Goal: Information Seeking & Learning: Learn about a topic

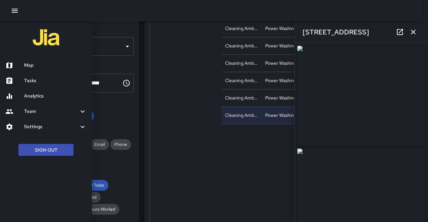
scroll to position [67, 0]
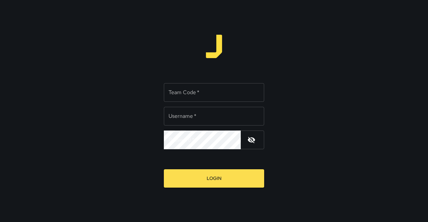
type input "**********"
click at [198, 96] on input "Team Code   *" at bounding box center [214, 92] width 100 height 19
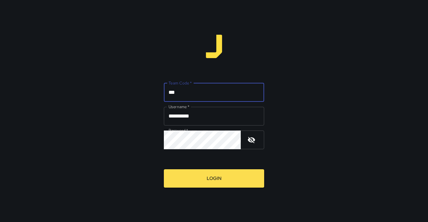
type input "***"
click at [164, 169] on button "Login" at bounding box center [214, 178] width 100 height 18
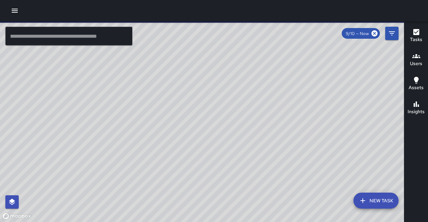
click at [19, 11] on button "button" at bounding box center [14, 10] width 13 height 13
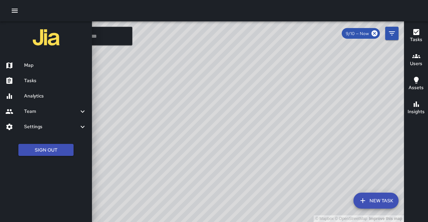
click at [18, 11] on icon "button" at bounding box center [15, 11] width 8 height 8
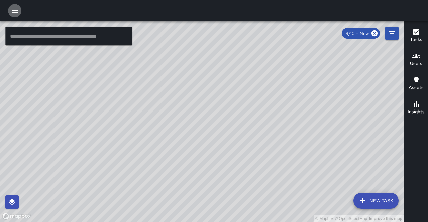
click at [13, 15] on button "button" at bounding box center [14, 10] width 13 height 13
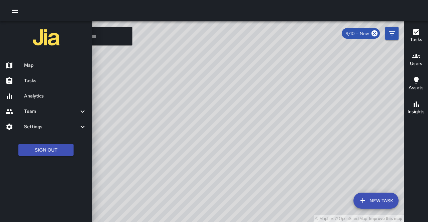
click at [41, 97] on h6 "Analytics" at bounding box center [55, 96] width 63 height 7
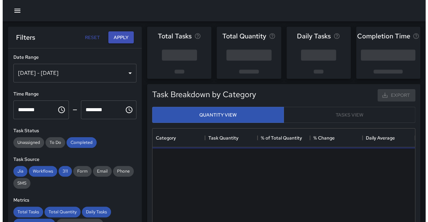
scroll to position [195, 257]
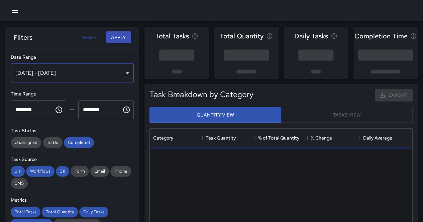
click at [88, 80] on div "Sep 04, 2025 - Sep 10, 2025" at bounding box center [72, 73] width 123 height 19
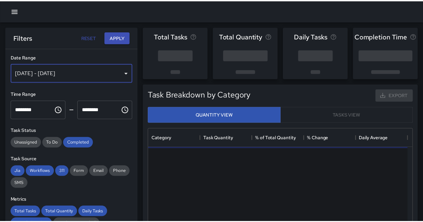
scroll to position [5, 5]
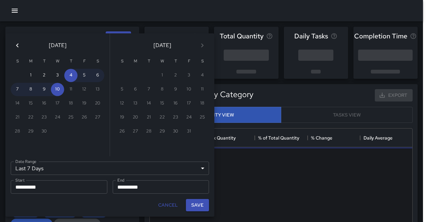
click at [73, 173] on div "Last 7 Days ****** Date Range" at bounding box center [110, 168] width 198 height 13
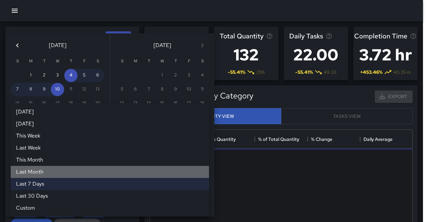
click at [67, 173] on li "Last Month" at bounding box center [110, 172] width 198 height 12
type input "**********"
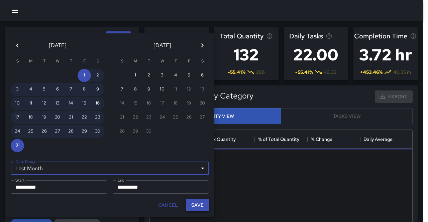
click at [199, 204] on button "Save" at bounding box center [197, 205] width 23 height 12
type input "**********"
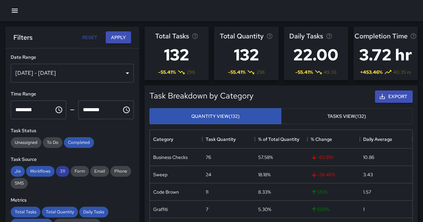
click at [62, 173] on span "311" at bounding box center [62, 171] width 13 height 6
drag, startPoint x: 46, startPoint y: 172, endPoint x: 33, endPoint y: 172, distance: 13.4
click at [45, 172] on span "Workflows" at bounding box center [40, 171] width 28 height 6
click at [17, 169] on span "Jia" at bounding box center [18, 171] width 14 height 6
click at [117, 40] on button "Apply" at bounding box center [118, 37] width 25 height 12
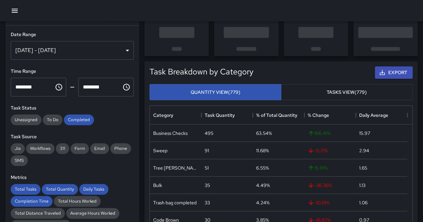
scroll to position [33, 0]
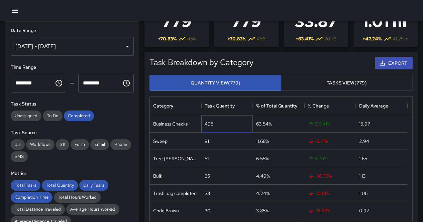
click at [209, 125] on div "495" at bounding box center [209, 124] width 9 height 7
copy div "495"
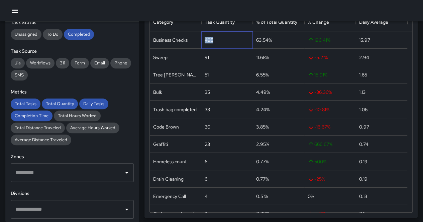
scroll to position [113, 0]
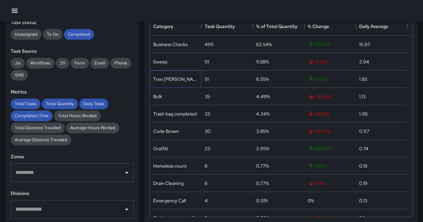
click at [188, 81] on div "Tree wells clean out" at bounding box center [175, 79] width 45 height 7
copy div "Tree wells clean out"
click at [157, 96] on div "Bulk" at bounding box center [157, 96] width 9 height 7
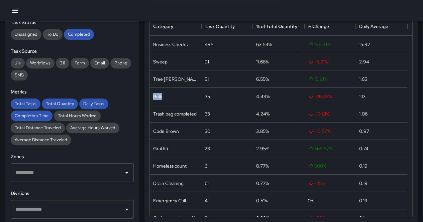
click at [157, 96] on div "Bulk" at bounding box center [157, 96] width 9 height 7
copy div "Bulk"
click at [178, 114] on div "Trash bag completed" at bounding box center [174, 114] width 43 height 7
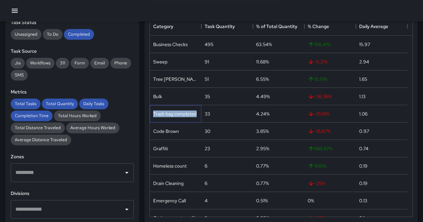
copy div "Trash bag completed"
click at [169, 130] on div "Code Brown" at bounding box center [166, 131] width 26 height 7
click at [168, 130] on div "Code Brown" at bounding box center [166, 131] width 26 height 7
copy div "Code Brown"
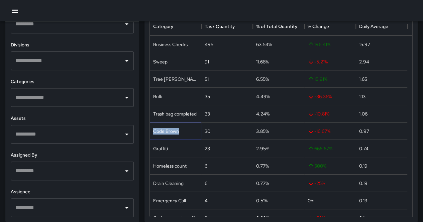
scroll to position [163, 0]
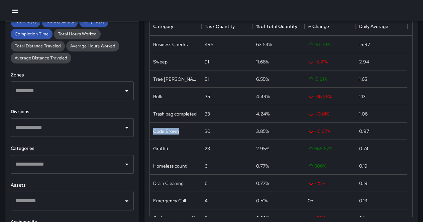
click at [66, 127] on input "text" at bounding box center [67, 127] width 107 height 13
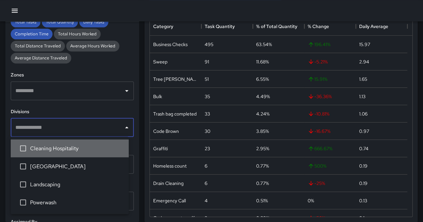
drag, startPoint x: 63, startPoint y: 149, endPoint x: 94, endPoint y: 128, distance: 37.0
click at [63, 149] on span "Cleaning Hospitality" at bounding box center [76, 148] width 93 height 8
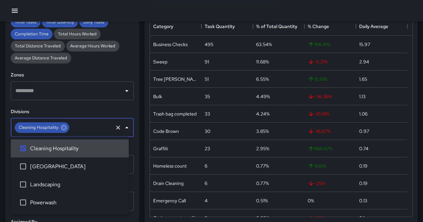
click at [119, 73] on h6 "Zones" at bounding box center [72, 75] width 123 height 7
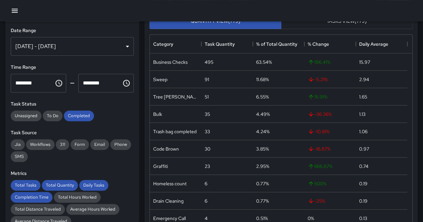
scroll to position [0, 0]
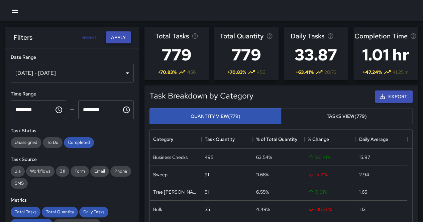
click at [106, 38] on button "Apply" at bounding box center [118, 37] width 25 height 12
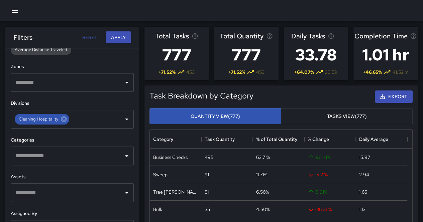
scroll to position [230, 0]
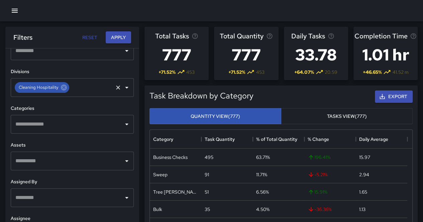
click at [78, 93] on input "text" at bounding box center [91, 87] width 42 height 13
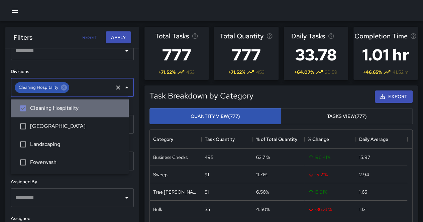
click at [39, 108] on span "Cleaning Hospitality" at bounding box center [76, 108] width 93 height 8
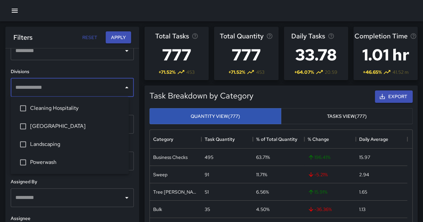
click at [37, 125] on span "Lakeside Village" at bounding box center [76, 126] width 93 height 8
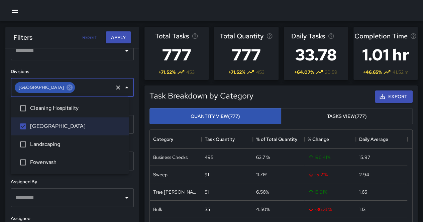
click at [39, 140] on span "Landscaping" at bounding box center [76, 144] width 93 height 8
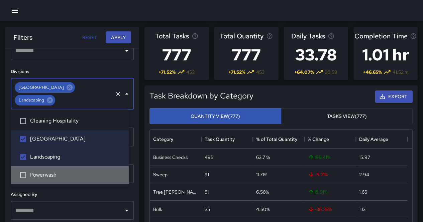
drag, startPoint x: 39, startPoint y: 177, endPoint x: 43, endPoint y: 169, distance: 9.3
click at [39, 177] on span "Powerwash" at bounding box center [76, 175] width 93 height 8
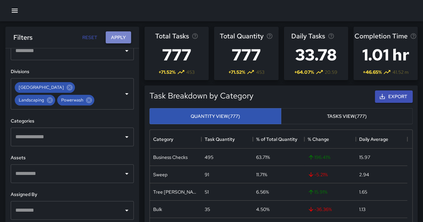
click at [115, 41] on button "Apply" at bounding box center [118, 37] width 25 height 12
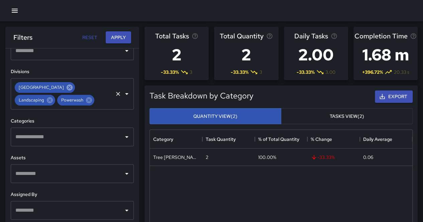
click at [67, 89] on icon at bounding box center [70, 88] width 6 height 6
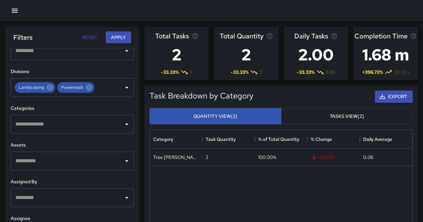
drag, startPoint x: 88, startPoint y: 87, endPoint x: 114, endPoint y: 44, distance: 49.4
click at [89, 86] on icon at bounding box center [88, 87] width 7 height 7
click at [117, 36] on button "Apply" at bounding box center [118, 37] width 25 height 12
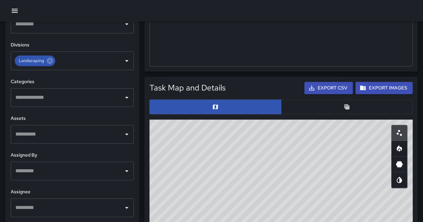
scroll to position [334, 0]
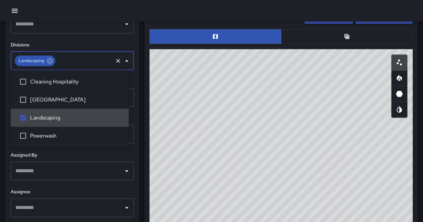
click at [56, 62] on input "text" at bounding box center [84, 60] width 56 height 13
click at [52, 62] on icon at bounding box center [49, 60] width 7 height 7
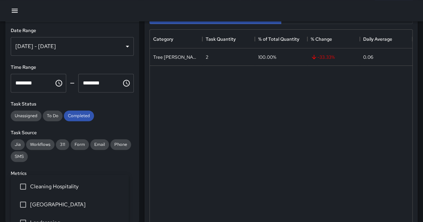
scroll to position [0, 0]
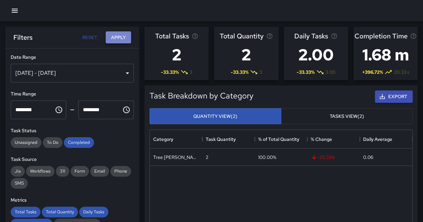
click at [126, 38] on button "Apply" at bounding box center [118, 37] width 25 height 12
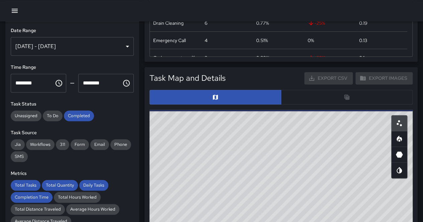
scroll to position [334, 0]
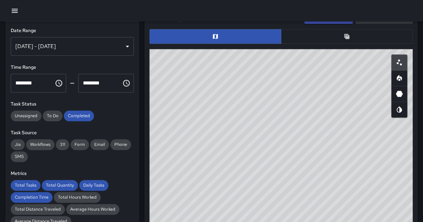
click at [355, 34] on button "button" at bounding box center [347, 36] width 132 height 15
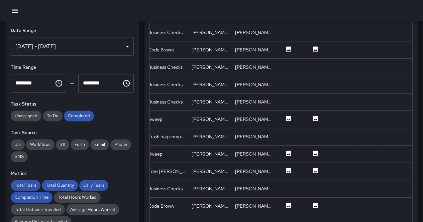
scroll to position [67, 129]
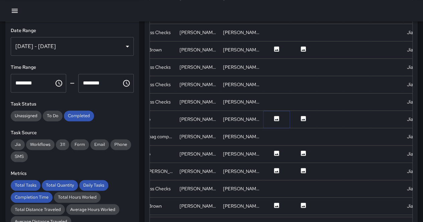
click at [278, 118] on icon at bounding box center [276, 118] width 5 height 5
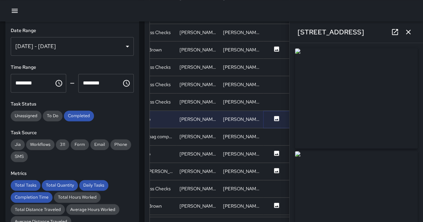
type input "**********"
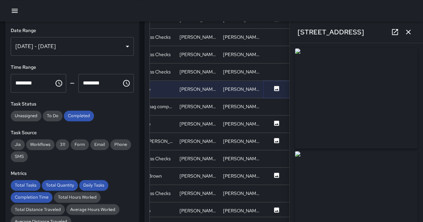
scroll to position [100, 129]
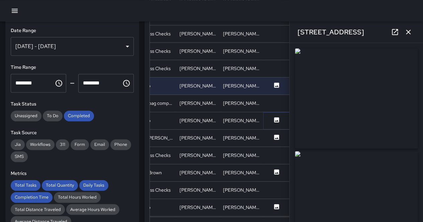
click at [273, 120] on button at bounding box center [276, 121] width 20 height 8
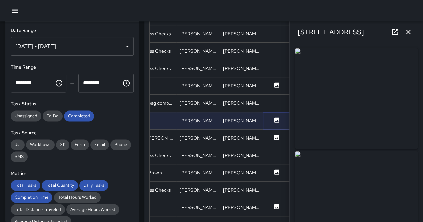
type input "**********"
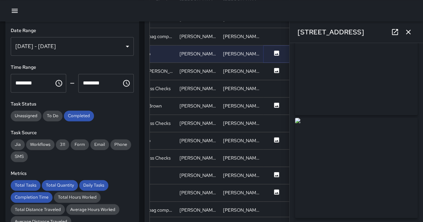
scroll to position [20, 0]
click at [275, 69] on icon at bounding box center [276, 70] width 5 height 5
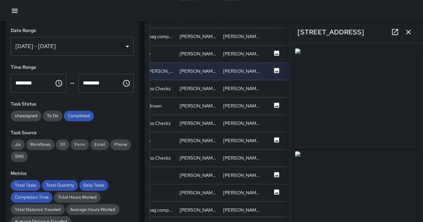
drag, startPoint x: 358, startPoint y: 90, endPoint x: 264, endPoint y: 40, distance: 106.4
click at [359, 90] on img at bounding box center [356, 98] width 123 height 100
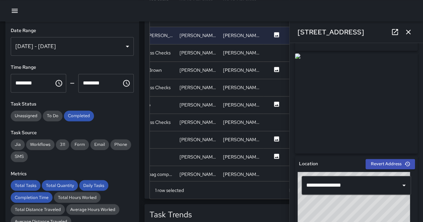
scroll to position [100, 0]
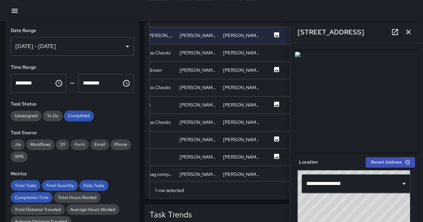
click at [331, 87] on img at bounding box center [356, 102] width 123 height 100
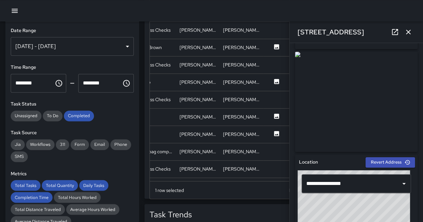
scroll to position [201, 129]
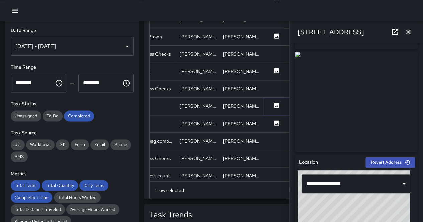
click at [276, 103] on icon at bounding box center [276, 105] width 5 height 5
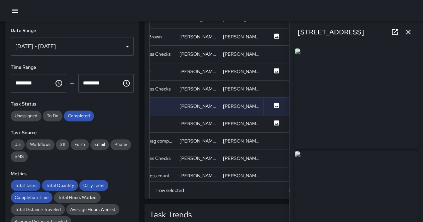
scroll to position [301, 129]
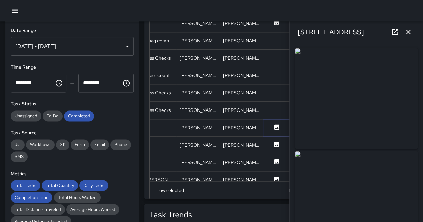
drag, startPoint x: 276, startPoint y: 125, endPoint x: 275, endPoint y: 128, distance: 3.4
click at [276, 125] on icon at bounding box center [276, 126] width 5 height 5
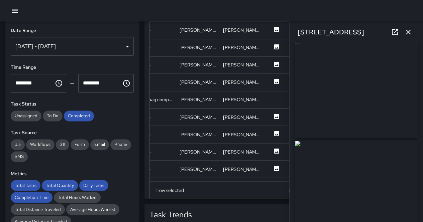
scroll to position [0, 0]
click at [352, 81] on img at bounding box center [356, 98] width 123 height 100
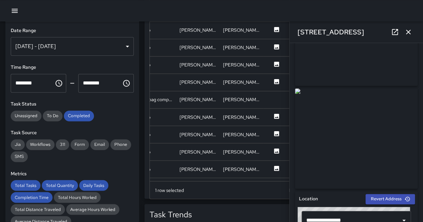
scroll to position [67, 0]
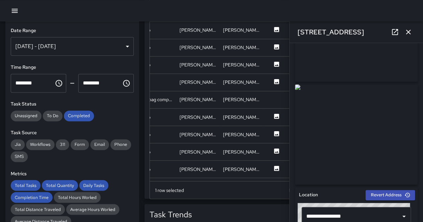
drag, startPoint x: 333, startPoint y: 104, endPoint x: 316, endPoint y: 93, distance: 20.3
click at [334, 104] on img at bounding box center [356, 135] width 123 height 100
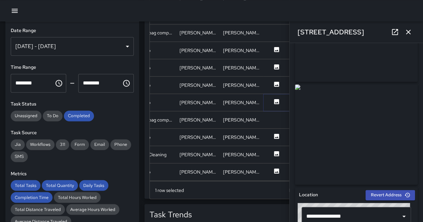
click at [273, 100] on icon at bounding box center [276, 101] width 7 height 7
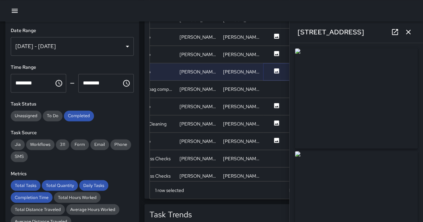
scroll to position [602, 129]
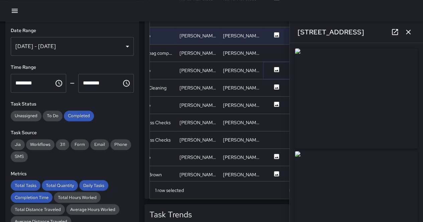
click at [276, 68] on icon at bounding box center [276, 69] width 5 height 5
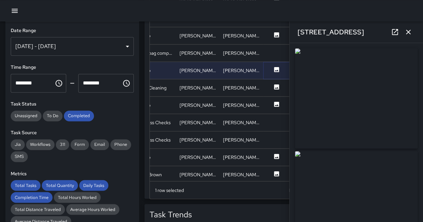
type input "**********"
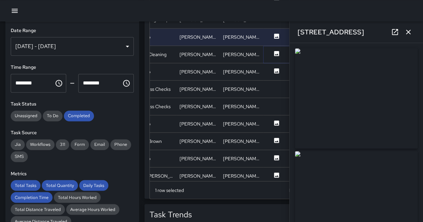
click at [276, 53] on icon at bounding box center [276, 53] width 5 height 5
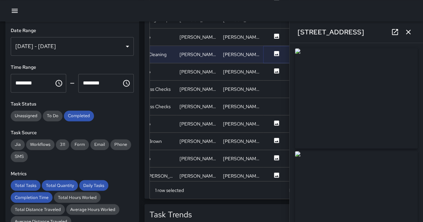
type input "**********"
click at [282, 72] on button at bounding box center [276, 72] width 20 height 8
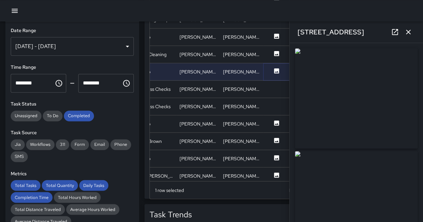
scroll to position [668, 129]
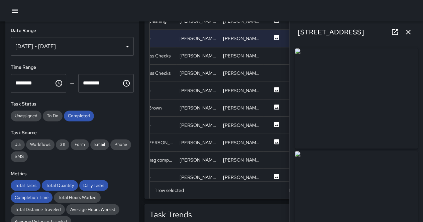
click at [353, 87] on img at bounding box center [356, 98] width 123 height 100
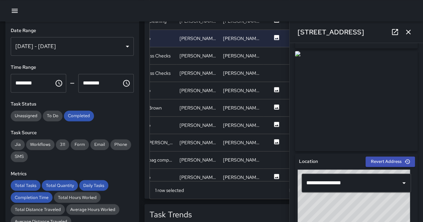
click at [324, 92] on img at bounding box center [356, 101] width 123 height 100
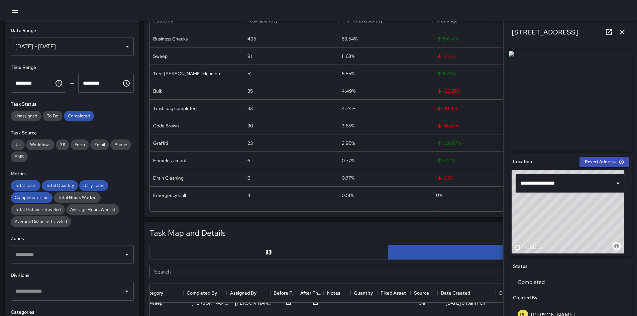
scroll to position [69, 0]
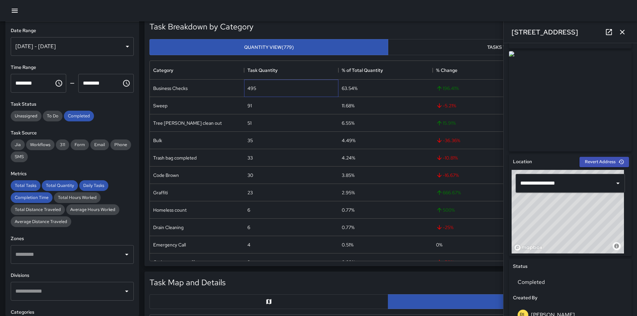
click at [252, 89] on div "495" at bounding box center [251, 88] width 9 height 7
copy div "495"
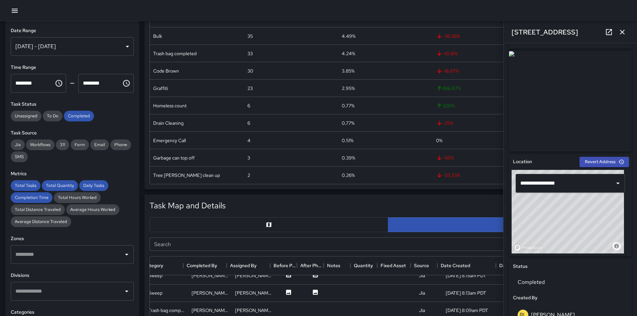
scroll to position [203, 0]
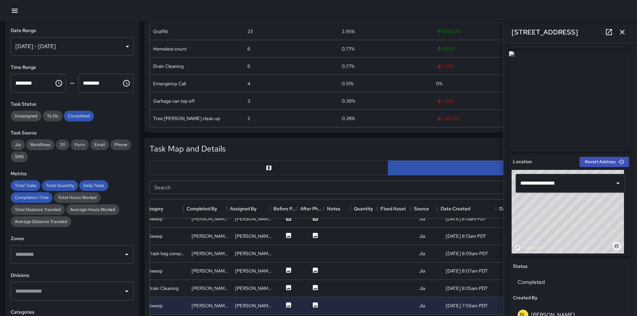
click at [175, 174] on button "button" at bounding box center [268, 167] width 239 height 15
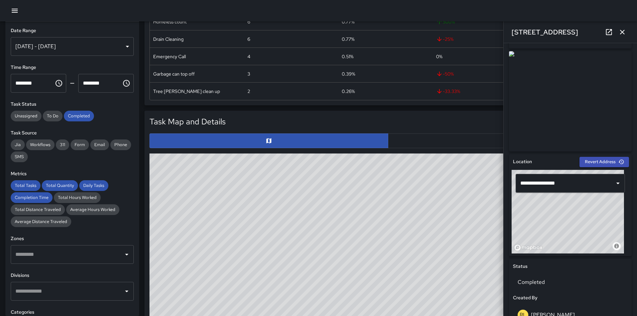
scroll to position [370, 0]
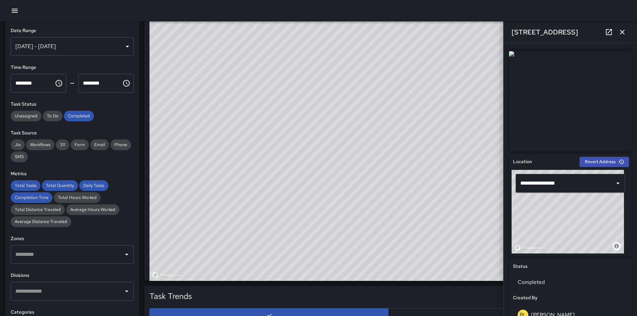
click at [427, 33] on div "1345 Ocean Avenue" at bounding box center [569, 31] width 133 height 21
click at [427, 33] on button "button" at bounding box center [621, 31] width 13 height 13
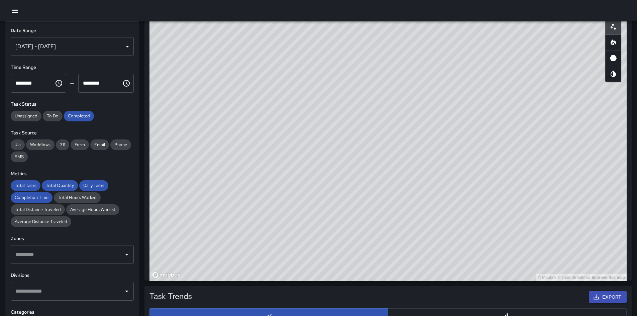
drag, startPoint x: 414, startPoint y: 123, endPoint x: 389, endPoint y: 205, distance: 86.4
drag, startPoint x: 389, startPoint y: 205, endPoint x: 367, endPoint y: 182, distance: 31.9
click at [363, 198] on div "© Mapbox © OpenStreetMap Improve this map" at bounding box center [387, 146] width 477 height 267
drag, startPoint x: 383, startPoint y: 175, endPoint x: 389, endPoint y: 165, distance: 11.4
click at [389, 165] on div "© Mapbox © OpenStreetMap Improve this map" at bounding box center [387, 146] width 477 height 267
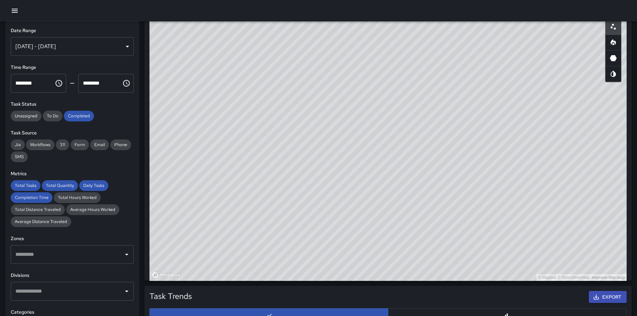
drag, startPoint x: 407, startPoint y: 167, endPoint x: 389, endPoint y: 151, distance: 23.7
click at [389, 151] on div "© Mapbox © OpenStreetMap Improve this map" at bounding box center [387, 146] width 477 height 267
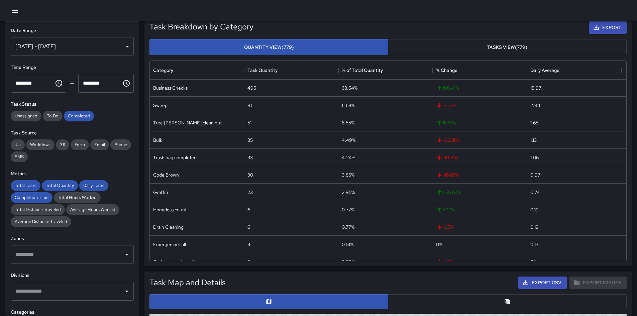
scroll to position [0, 0]
click at [252, 87] on div "495" at bounding box center [251, 88] width 9 height 7
copy div "495"
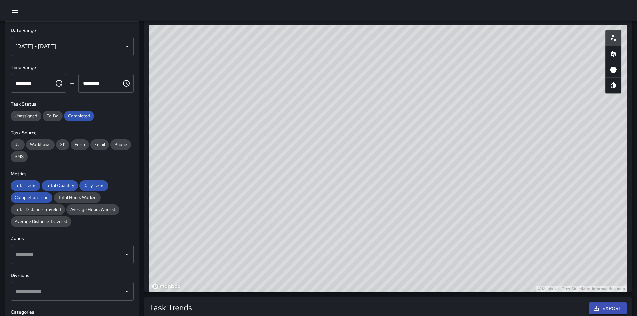
scroll to position [348, 0]
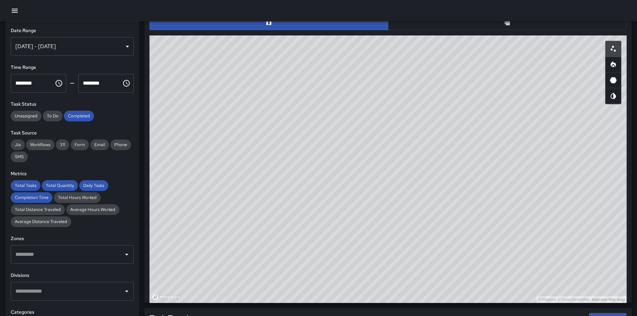
click at [427, 69] on button "button" at bounding box center [613, 64] width 16 height 16
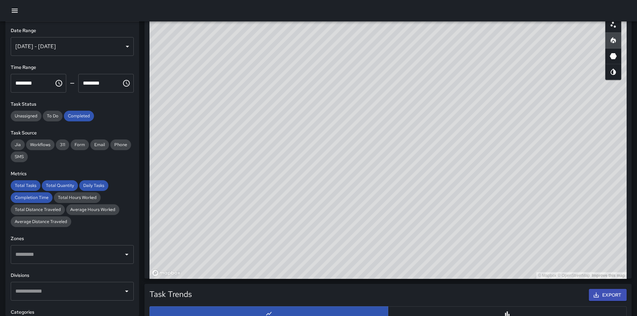
scroll to position [373, 0]
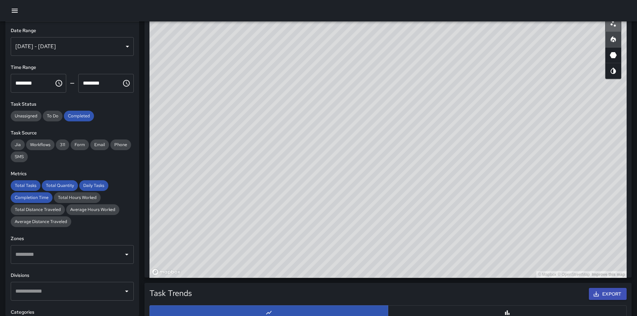
click at [427, 27] on icon "Scatterplot" at bounding box center [613, 24] width 8 height 8
drag, startPoint x: 248, startPoint y: 128, endPoint x: 337, endPoint y: 146, distance: 91.0
click at [332, 147] on div "© Mapbox © OpenStreetMap Improve this map" at bounding box center [387, 143] width 477 height 267
drag, startPoint x: 348, startPoint y: 120, endPoint x: 374, endPoint y: 153, distance: 42.4
click at [373, 129] on div "© Mapbox © OpenStreetMap Improve this map" at bounding box center [387, 143] width 477 height 267
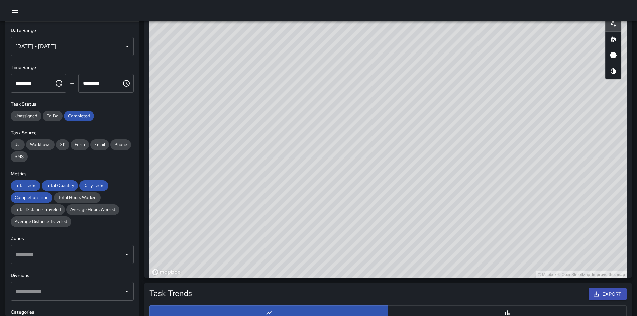
drag, startPoint x: 427, startPoint y: 194, endPoint x: 280, endPoint y: 115, distance: 166.1
click at [273, 95] on div "© Mapbox © OpenStreetMap Improve this map" at bounding box center [387, 143] width 477 height 267
drag, startPoint x: 438, startPoint y: 228, endPoint x: 332, endPoint y: 127, distance: 146.1
click at [319, 113] on div "© Mapbox © OpenStreetMap Improve this map" at bounding box center [387, 143] width 477 height 267
drag, startPoint x: 425, startPoint y: 147, endPoint x: 490, endPoint y: 163, distance: 66.7
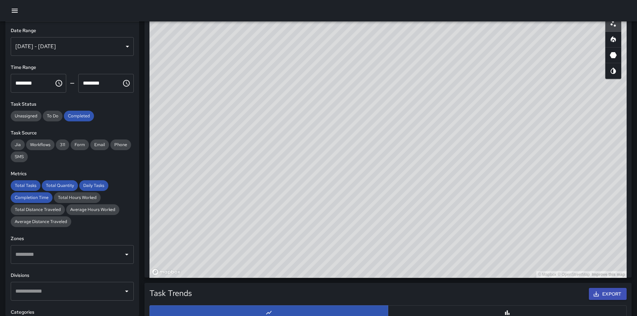
click at [427, 163] on div "© Mapbox © OpenStreetMap Improve this map" at bounding box center [387, 143] width 477 height 267
drag, startPoint x: 490, startPoint y: 163, endPoint x: 481, endPoint y: 208, distance: 45.9
drag, startPoint x: 481, startPoint y: 208, endPoint x: 399, endPoint y: 158, distance: 96.0
click at [399, 158] on div "© Mapbox © OpenStreetMap Improve this map" at bounding box center [387, 143] width 477 height 267
drag, startPoint x: 398, startPoint y: 160, endPoint x: 283, endPoint y: 127, distance: 118.8
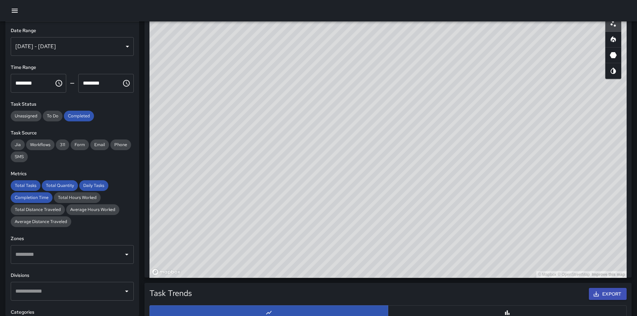
click at [283, 127] on div "© Mapbox © OpenStreetMap Improve this map" at bounding box center [387, 143] width 477 height 267
drag, startPoint x: 420, startPoint y: 214, endPoint x: 427, endPoint y: 218, distance: 8.5
drag, startPoint x: 414, startPoint y: 152, endPoint x: 167, endPoint y: 154, distance: 246.3
click at [166, 154] on div "© Mapbox © OpenStreetMap Improve this map" at bounding box center [387, 143] width 477 height 267
drag, startPoint x: 247, startPoint y: 177, endPoint x: 251, endPoint y: 212, distance: 34.4
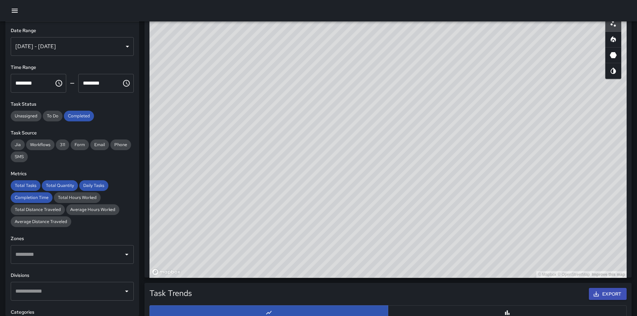
drag, startPoint x: 251, startPoint y: 212, endPoint x: 224, endPoint y: 211, distance: 27.4
click at [224, 211] on div "© Mapbox © OpenStreetMap Improve this map" at bounding box center [387, 143] width 477 height 267
drag, startPoint x: 225, startPoint y: 211, endPoint x: 227, endPoint y: 217, distance: 6.1
drag, startPoint x: 227, startPoint y: 217, endPoint x: 222, endPoint y: 218, distance: 5.2
click at [222, 218] on div "© Mapbox © OpenStreetMap Improve this map" at bounding box center [387, 143] width 477 height 267
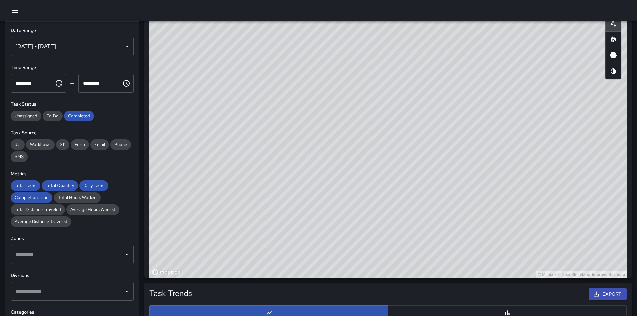
scroll to position [137, 0]
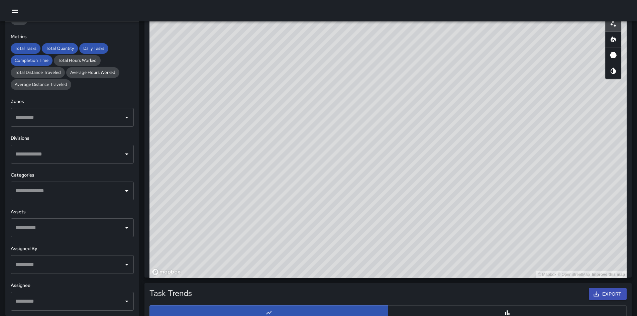
click at [64, 195] on input "text" at bounding box center [67, 191] width 107 height 13
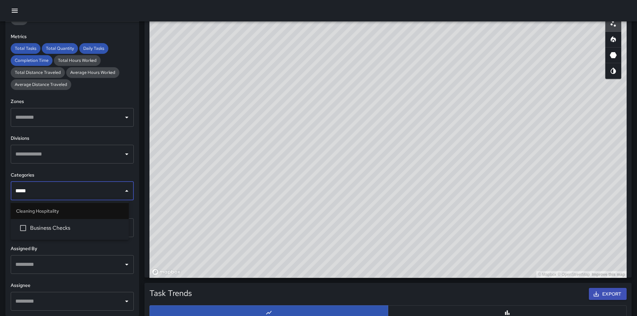
type input "******"
click at [85, 222] on li "Business Checks" at bounding box center [70, 228] width 118 height 18
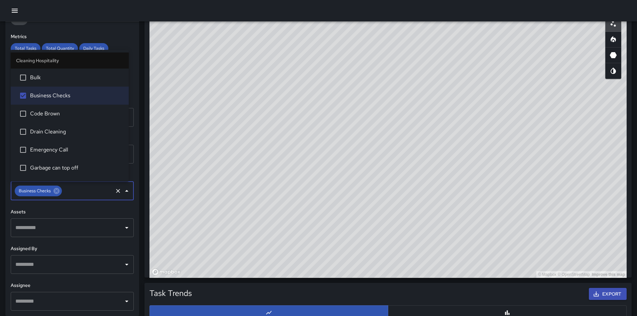
click at [126, 28] on div "**********" at bounding box center [72, 169] width 134 height 294
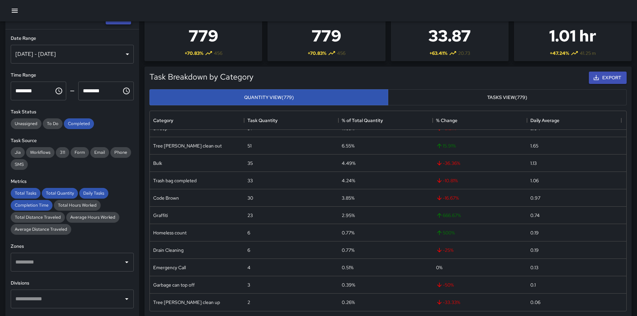
scroll to position [0, 0]
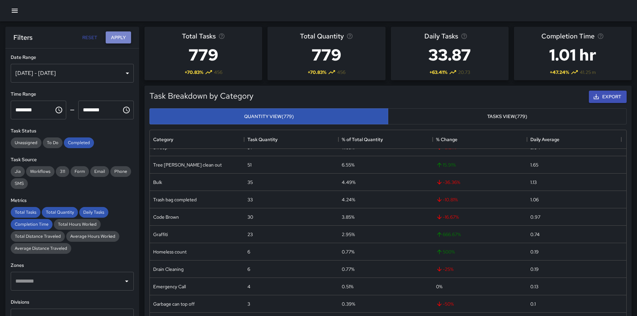
click at [128, 31] on button "Apply" at bounding box center [118, 37] width 25 height 12
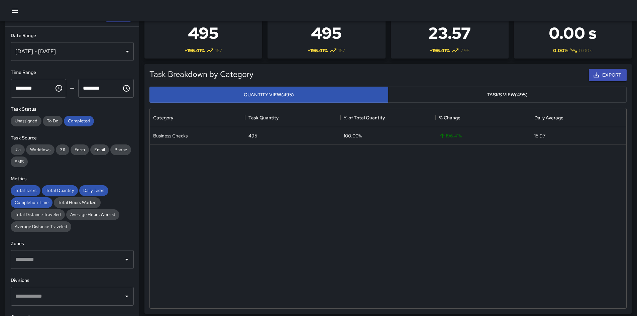
scroll to position [33, 0]
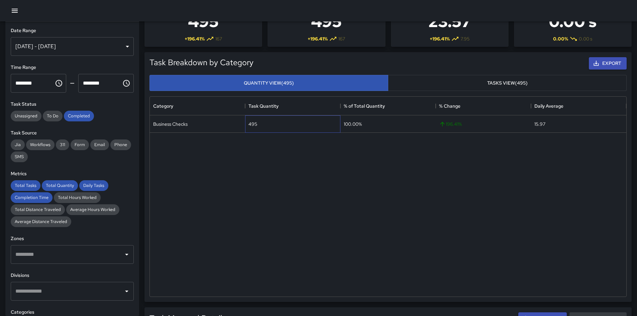
click at [252, 121] on div "495" at bounding box center [252, 124] width 9 height 7
copy div "495"
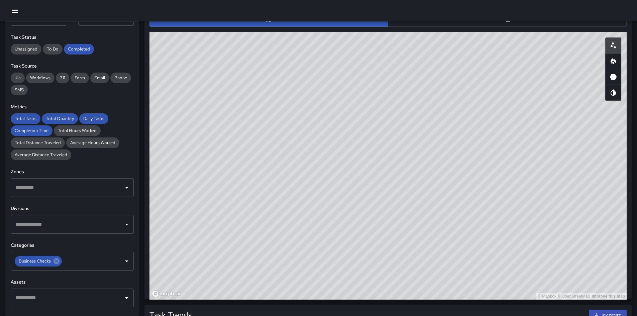
scroll to position [368, 0]
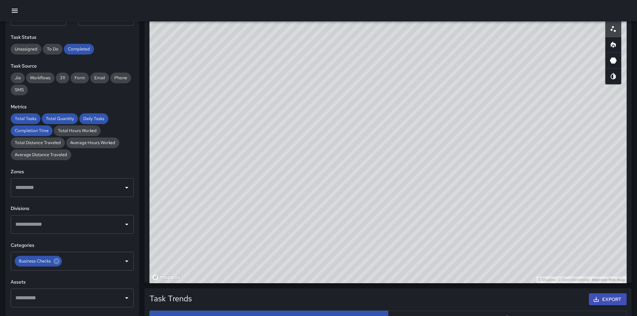
drag, startPoint x: 368, startPoint y: 166, endPoint x: 406, endPoint y: 171, distance: 38.2
click at [406, 171] on div "© Mapbox © OpenStreetMap Improve this map" at bounding box center [387, 149] width 477 height 267
drag, startPoint x: 405, startPoint y: 179, endPoint x: 403, endPoint y: 196, distance: 17.3
drag, startPoint x: 403, startPoint y: 196, endPoint x: 321, endPoint y: 187, distance: 82.8
click at [320, 188] on div "© Mapbox © OpenStreetMap Improve this map" at bounding box center [387, 149] width 477 height 267
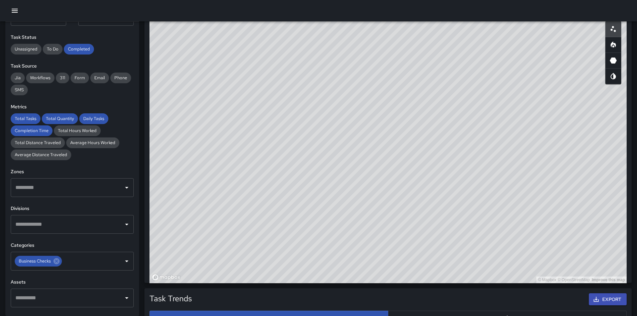
drag, startPoint x: 374, startPoint y: 194, endPoint x: 327, endPoint y: 202, distance: 48.5
click at [324, 201] on div "© Mapbox © OpenStreetMap Improve this map" at bounding box center [387, 149] width 477 height 267
click at [427, 50] on button "button" at bounding box center [613, 45] width 16 height 16
click at [61, 222] on div "Business Checks ​" at bounding box center [72, 261] width 123 height 19
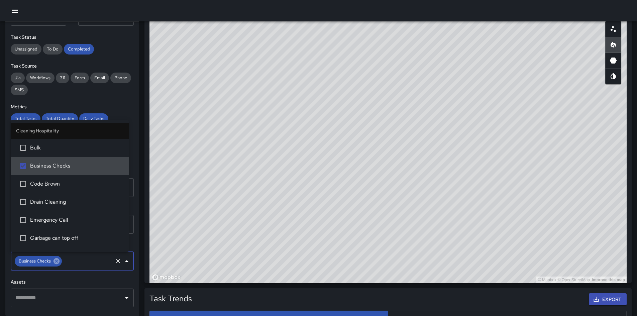
click at [58, 222] on icon at bounding box center [56, 261] width 6 height 6
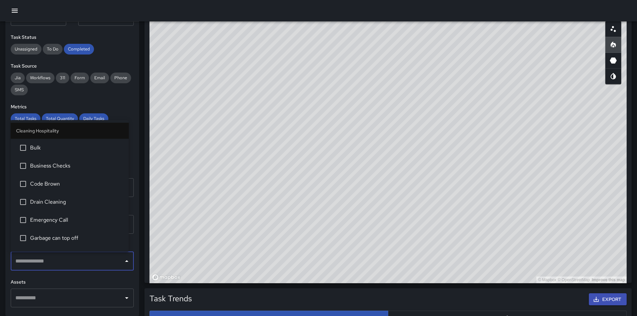
click at [58, 222] on input "text" at bounding box center [67, 261] width 107 height 13
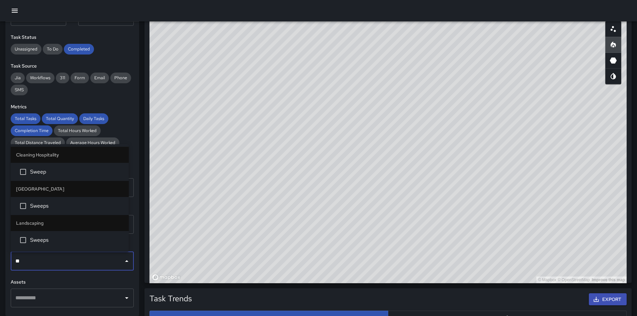
type input "***"
click at [50, 174] on span "Sweep" at bounding box center [76, 172] width 93 height 8
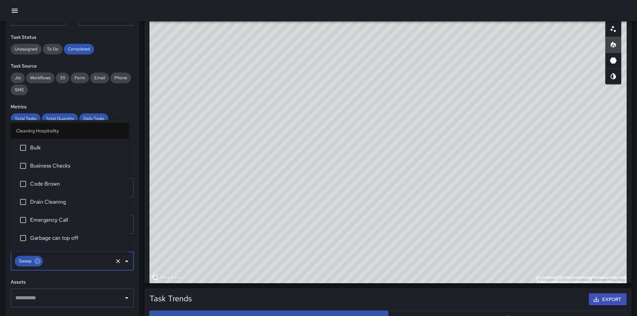
scroll to position [122, 0]
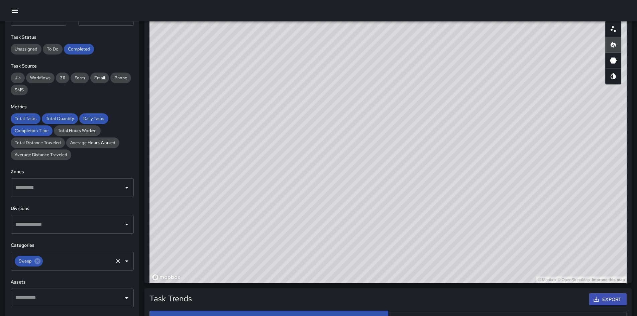
drag, startPoint x: 114, startPoint y: 90, endPoint x: 142, endPoint y: 87, distance: 28.6
click at [117, 89] on div "Jia Workflows 311 Form Email Phone SMS" at bounding box center [72, 84] width 123 height 23
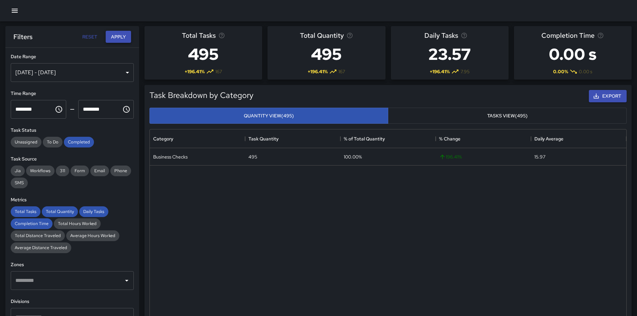
scroll to position [0, 0]
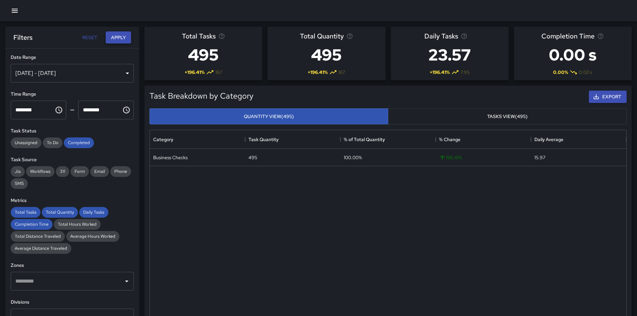
click at [123, 36] on button "Apply" at bounding box center [118, 37] width 25 height 12
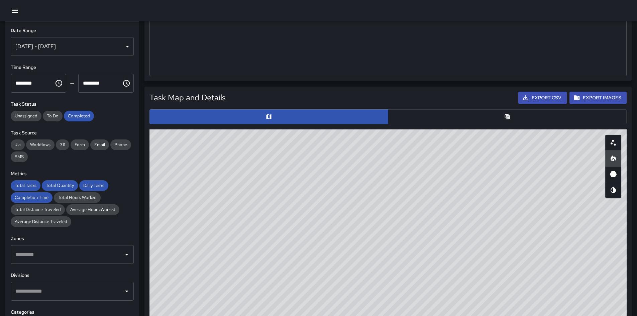
scroll to position [233, 0]
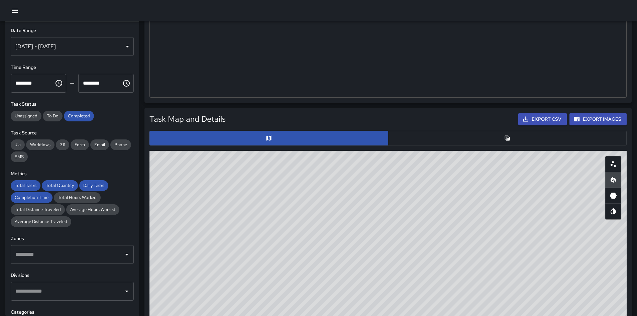
click at [407, 136] on button "button" at bounding box center [507, 138] width 239 height 15
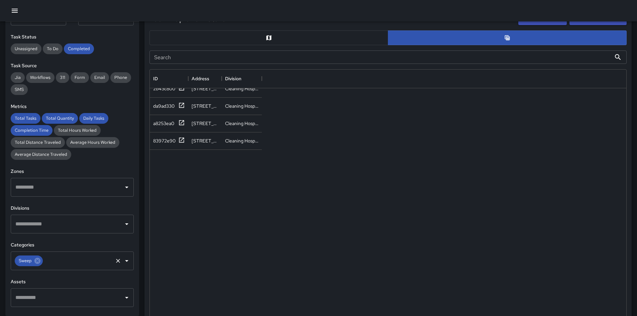
scroll to position [134, 0]
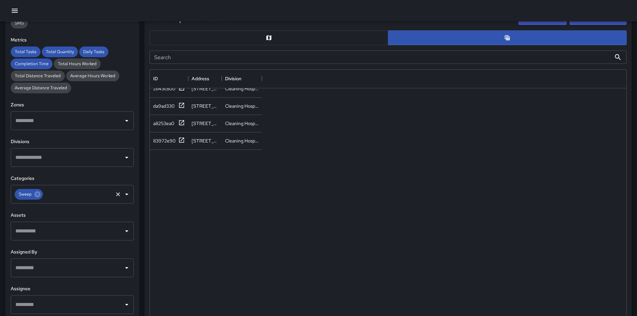
click at [73, 222] on input "text" at bounding box center [67, 267] width 107 height 13
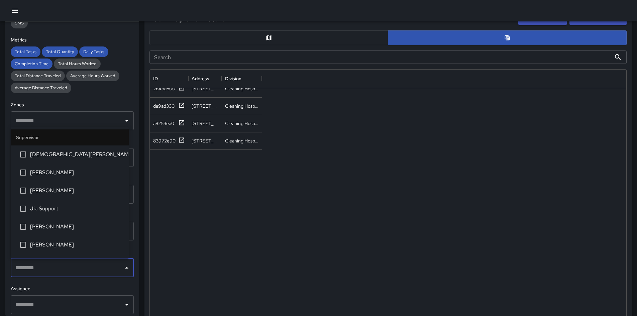
click at [70, 222] on li "Roland Lee" at bounding box center [70, 245] width 118 height 18
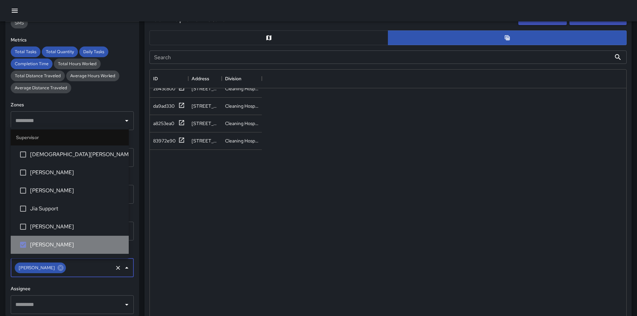
drag, startPoint x: 83, startPoint y: 241, endPoint x: 79, endPoint y: 220, distance: 20.9
click at [83, 222] on span "Roland Lee" at bounding box center [76, 245] width 93 height 8
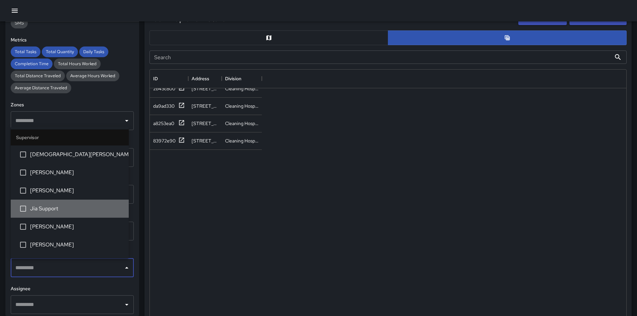
drag, startPoint x: 74, startPoint y: 207, endPoint x: 87, endPoint y: 203, distance: 13.8
click at [74, 207] on span "Jia Support" at bounding box center [76, 209] width 93 height 8
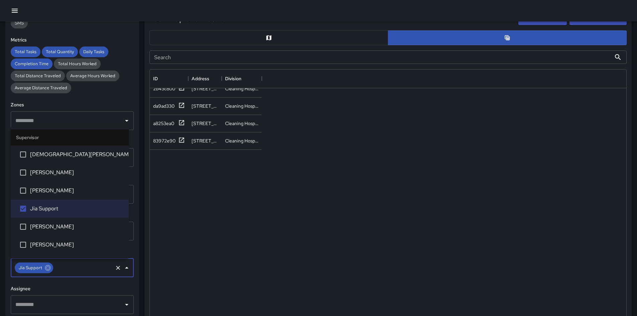
scroll to position [0, 0]
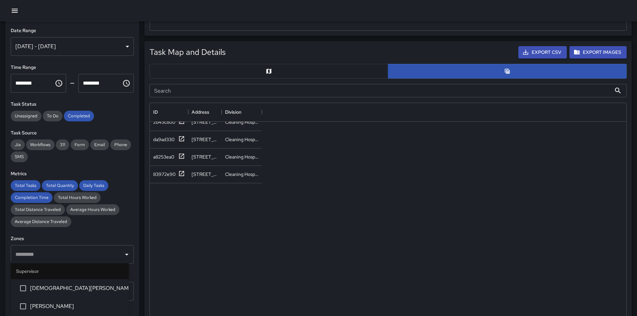
click at [126, 36] on div "**********" at bounding box center [72, 41] width 123 height 29
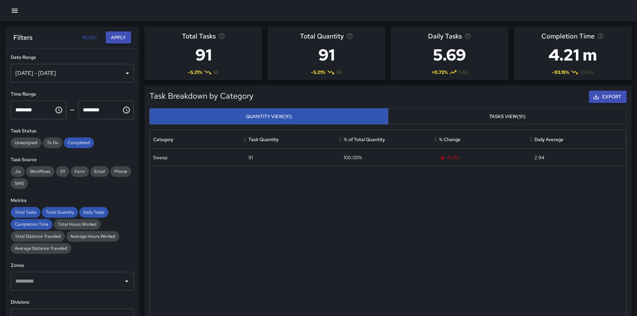
click at [129, 38] on button "Apply" at bounding box center [118, 37] width 25 height 12
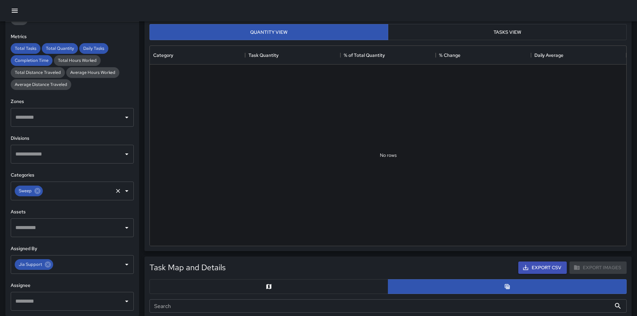
scroll to position [167, 0]
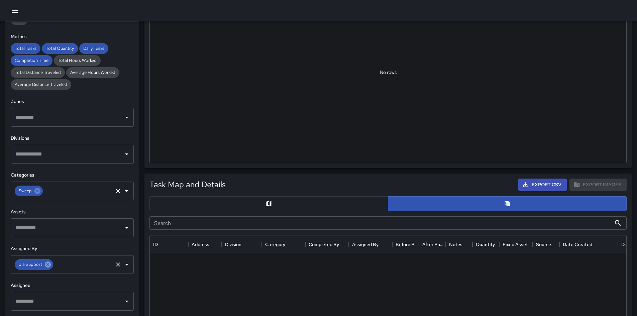
click at [50, 222] on icon at bounding box center [48, 264] width 6 height 6
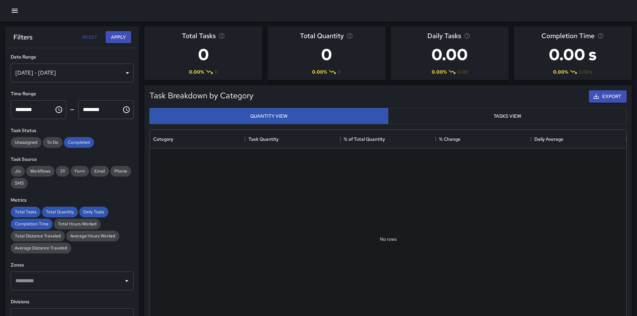
scroll to position [0, 0]
click at [114, 38] on button "Apply" at bounding box center [118, 37] width 25 height 12
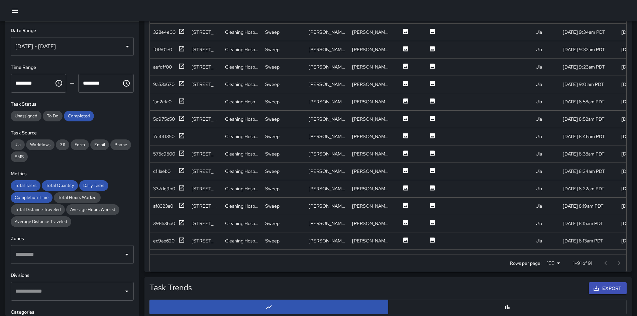
scroll to position [401, 0]
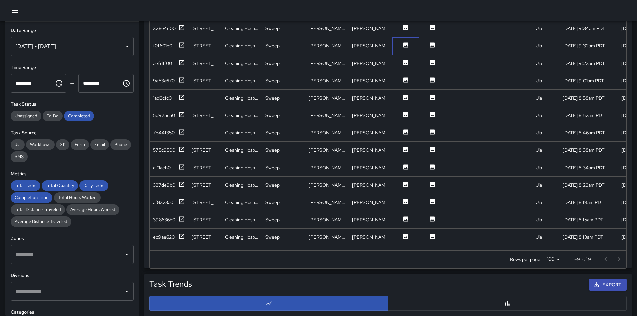
click at [405, 40] on div at bounding box center [405, 45] width 27 height 17
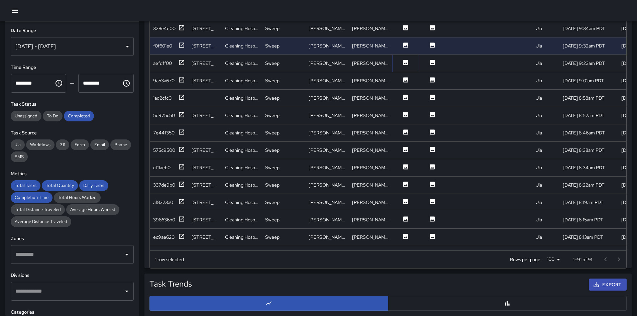
click at [407, 63] on icon at bounding box center [405, 62] width 5 height 5
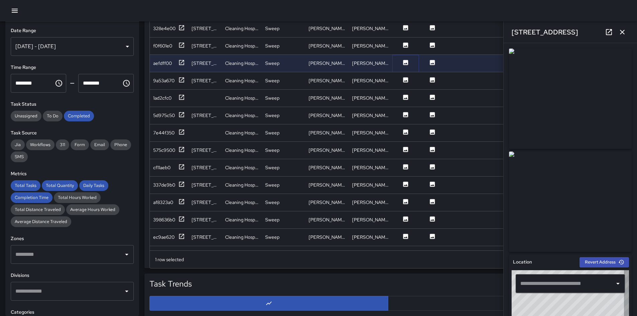
type input "**********"
click at [402, 82] on icon at bounding box center [405, 80] width 7 height 7
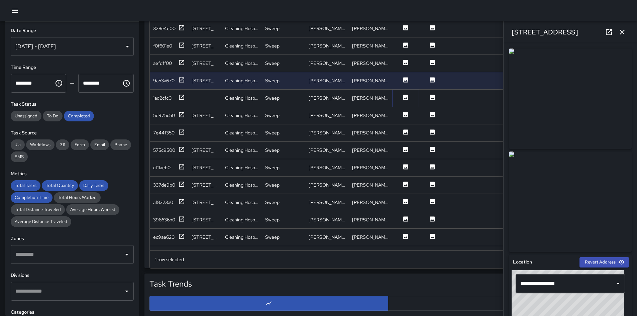
click at [403, 100] on icon at bounding box center [405, 97] width 7 height 7
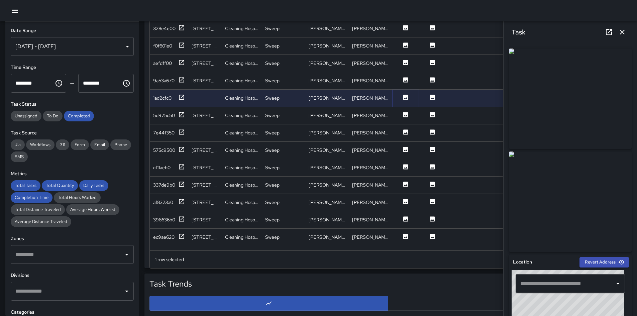
scroll to position [134, 0]
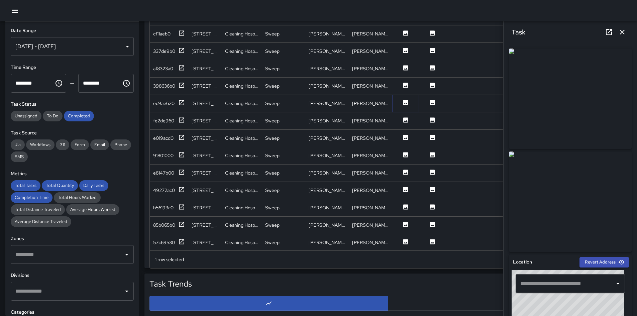
click at [404, 103] on icon at bounding box center [405, 102] width 5 height 5
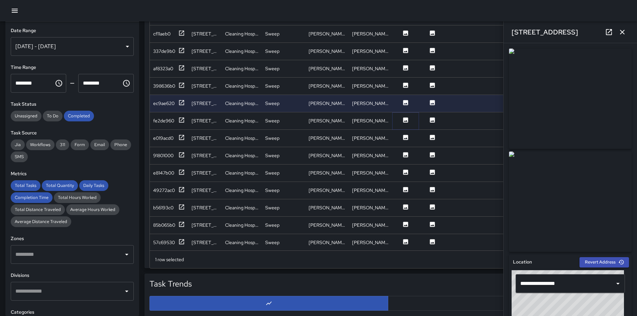
click at [403, 119] on icon at bounding box center [405, 119] width 5 height 5
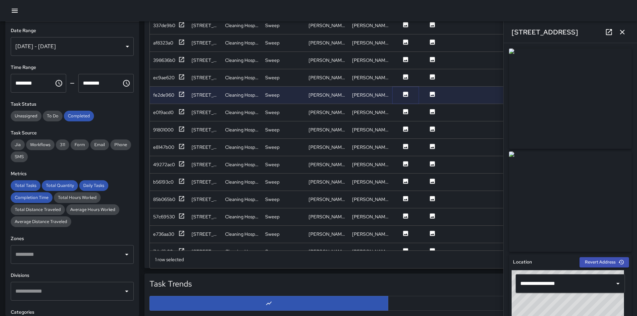
scroll to position [167, 0]
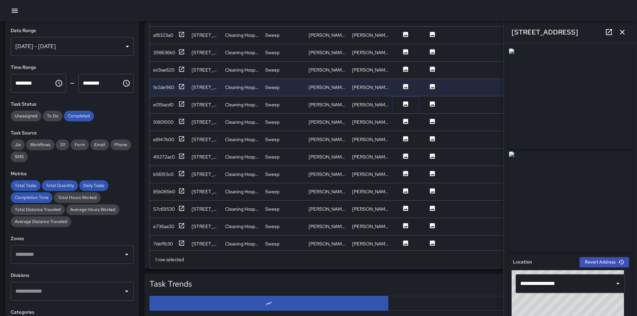
click at [404, 105] on icon at bounding box center [405, 103] width 5 height 5
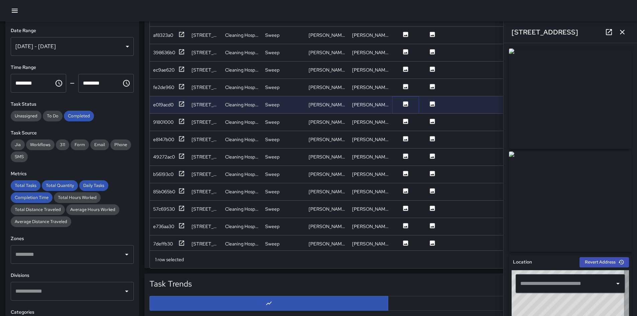
type input "**********"
click at [406, 120] on icon at bounding box center [405, 121] width 5 height 5
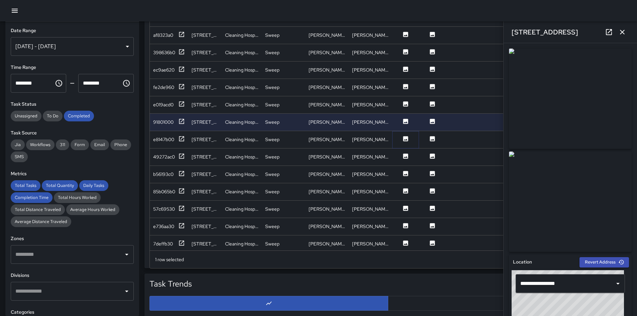
click at [402, 137] on icon at bounding box center [405, 138] width 7 height 7
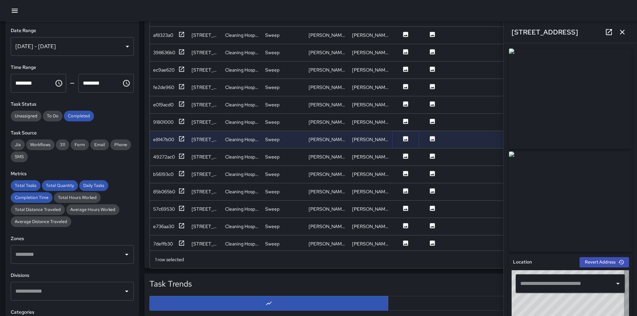
type input "**********"
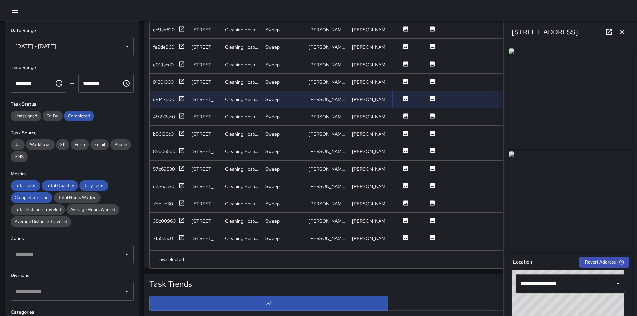
scroll to position [234, 0]
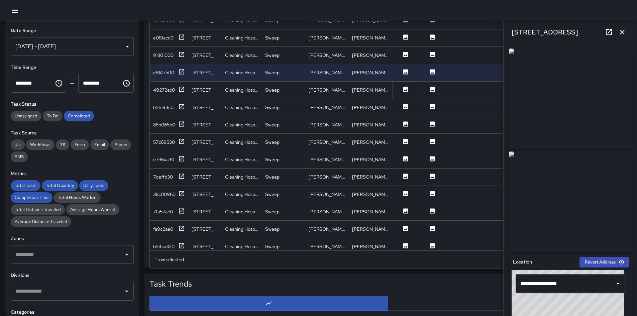
click at [405, 91] on icon at bounding box center [405, 89] width 7 height 7
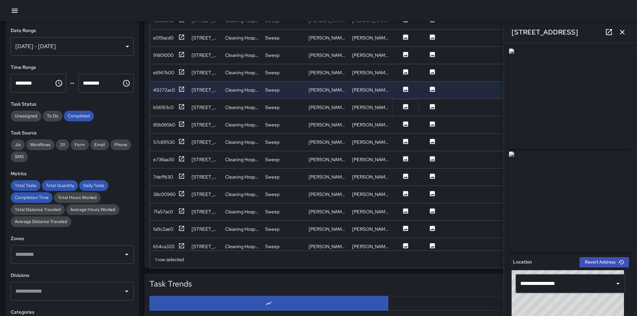
click at [405, 106] on icon at bounding box center [405, 106] width 5 height 5
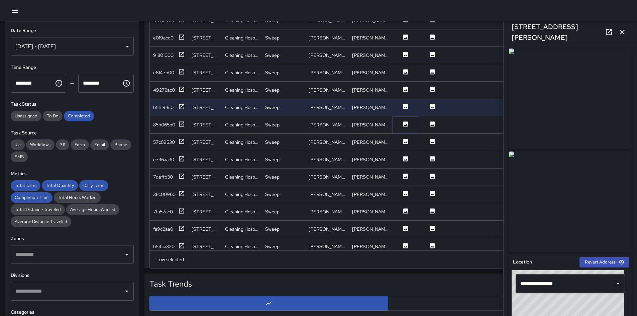
click at [403, 124] on icon at bounding box center [405, 123] width 5 height 5
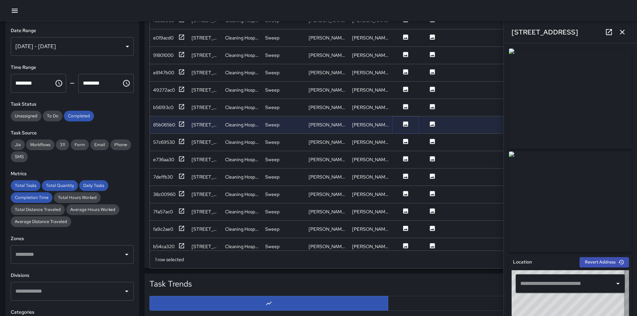
type input "**********"
click at [405, 142] on icon at bounding box center [405, 141] width 5 height 5
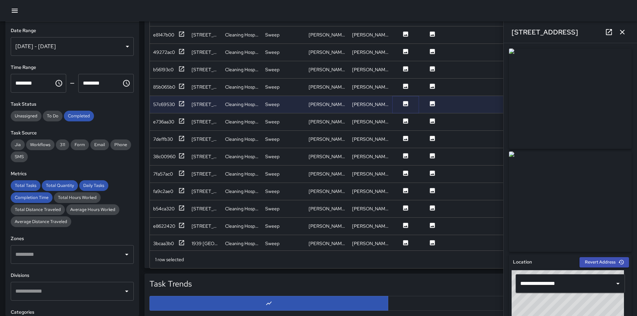
scroll to position [301, 0]
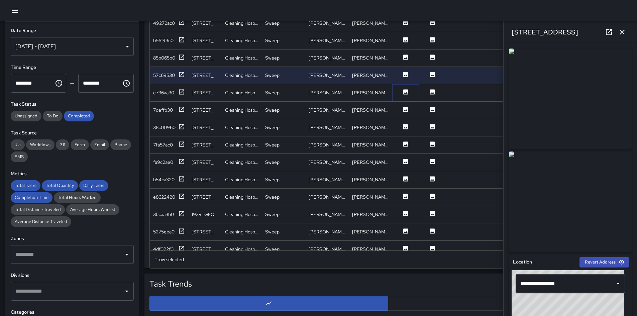
click at [402, 92] on icon at bounding box center [405, 92] width 7 height 7
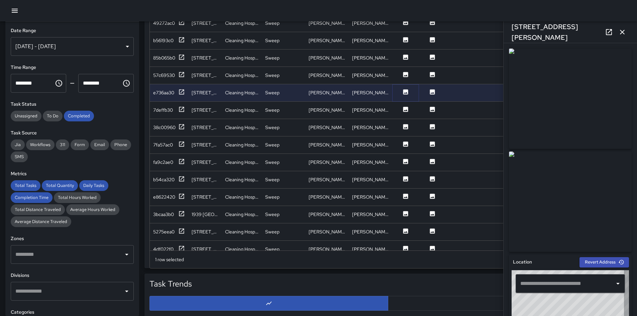
type input "**********"
click at [404, 112] on icon at bounding box center [405, 109] width 7 height 7
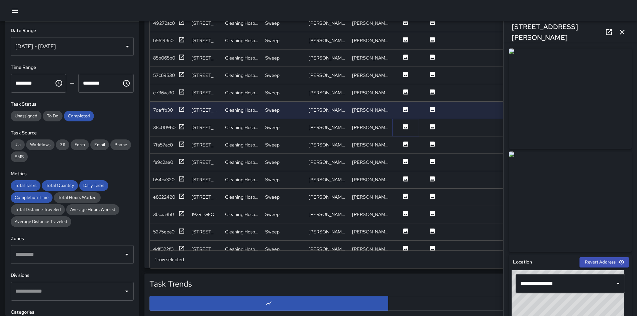
click at [404, 129] on icon at bounding box center [405, 126] width 5 height 5
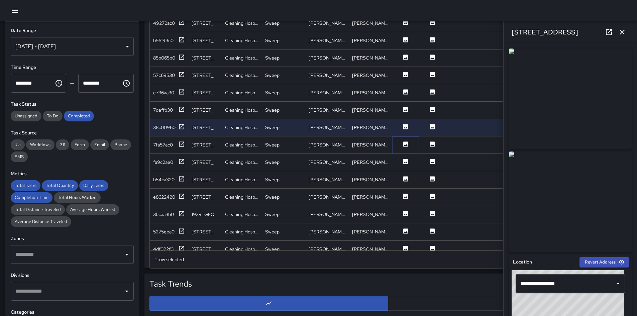
click at [405, 146] on icon at bounding box center [405, 143] width 5 height 5
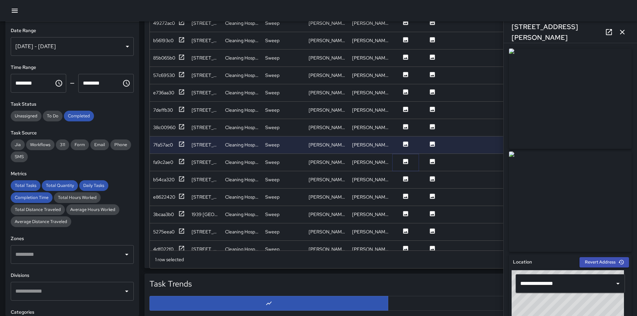
click at [405, 162] on icon at bounding box center [405, 161] width 7 height 7
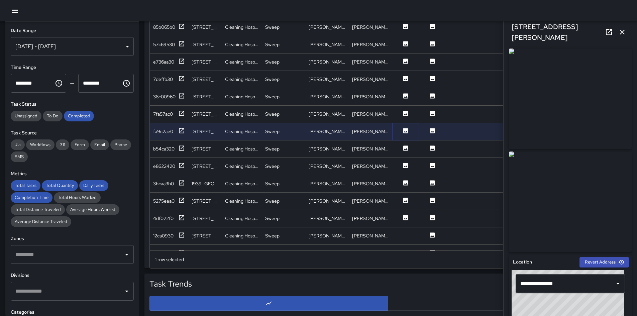
scroll to position [401, 0]
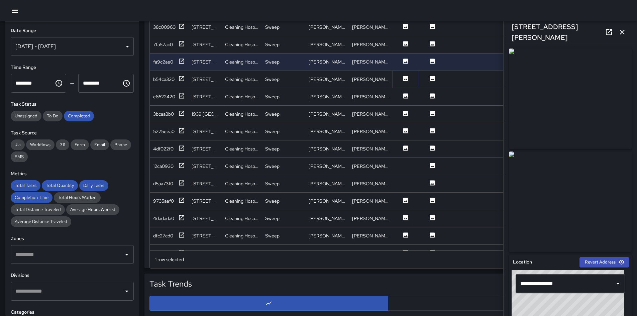
click at [404, 78] on icon at bounding box center [405, 78] width 5 height 5
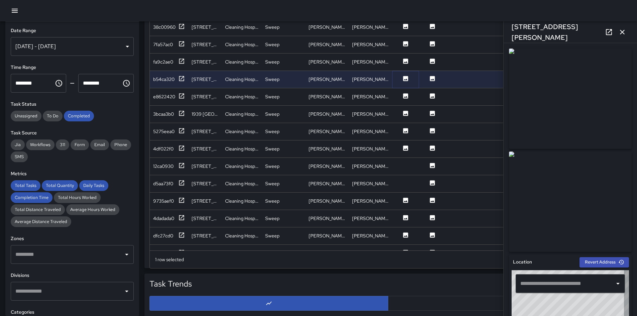
type input "**********"
click at [406, 94] on icon at bounding box center [405, 95] width 5 height 5
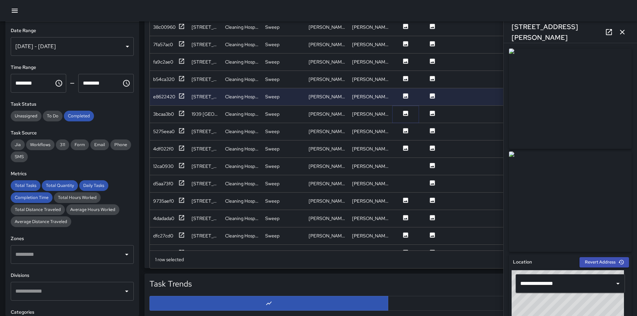
click at [405, 113] on icon at bounding box center [405, 113] width 5 height 5
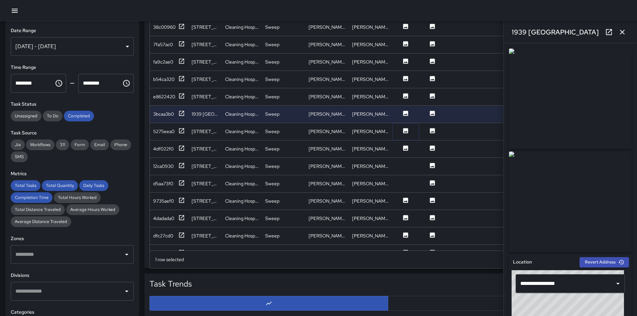
click at [404, 130] on icon at bounding box center [405, 130] width 5 height 5
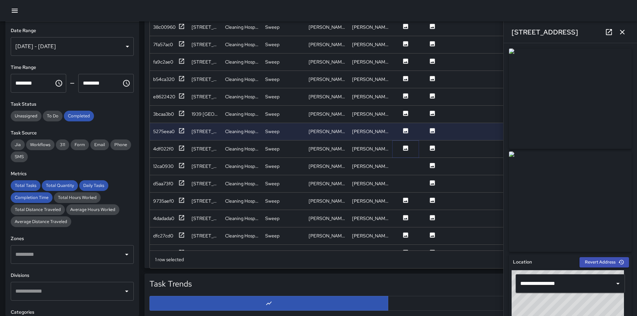
click at [404, 147] on icon at bounding box center [405, 147] width 5 height 5
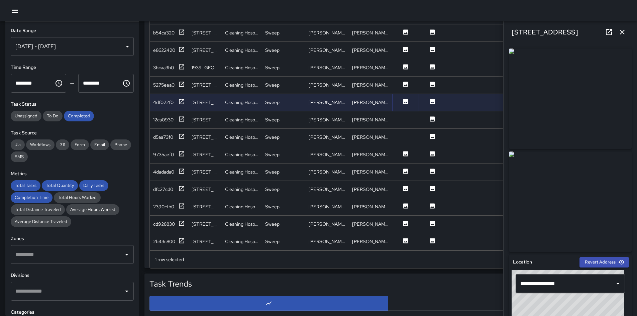
scroll to position [501, 0]
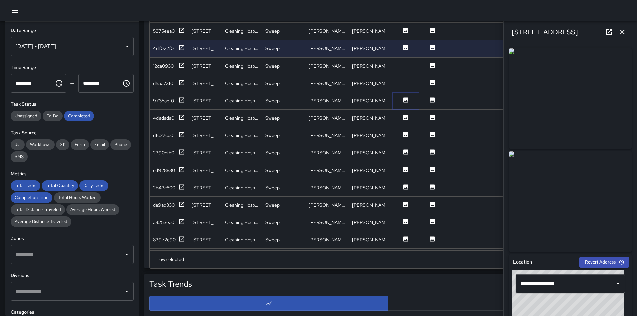
click at [407, 99] on icon at bounding box center [405, 99] width 5 height 5
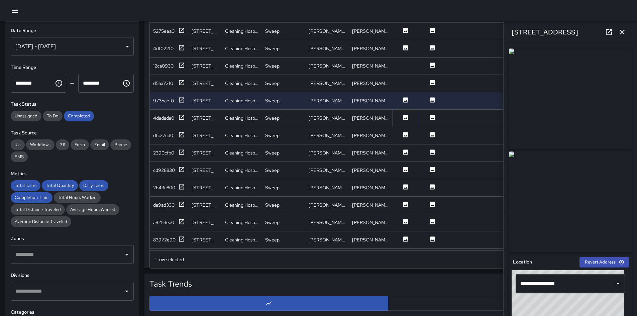
click at [404, 116] on icon at bounding box center [405, 117] width 5 height 5
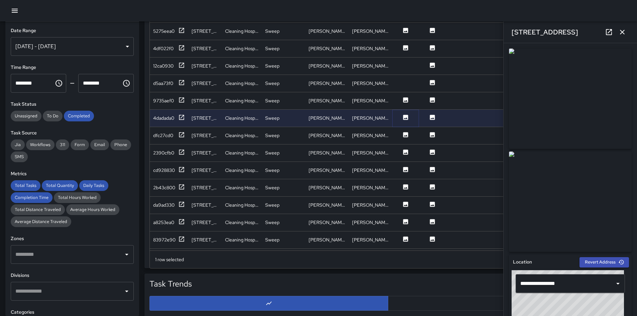
scroll to position [535, 0]
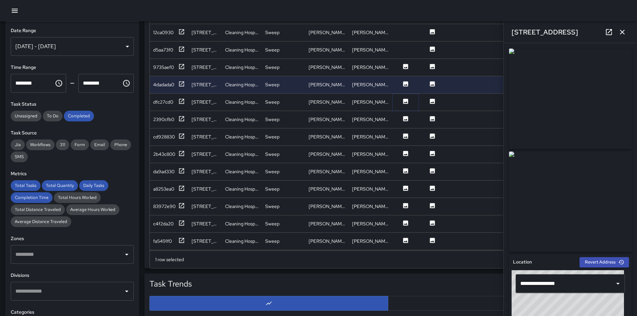
click at [407, 98] on icon at bounding box center [405, 101] width 7 height 7
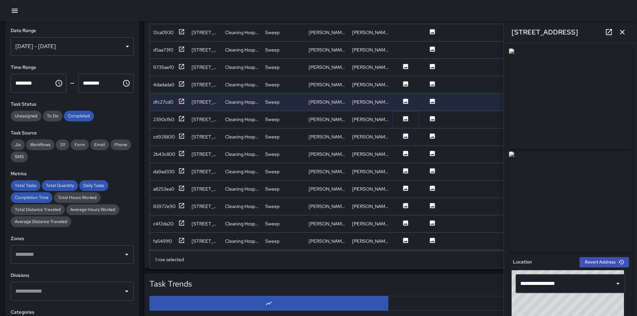
click at [404, 119] on icon at bounding box center [405, 118] width 5 height 5
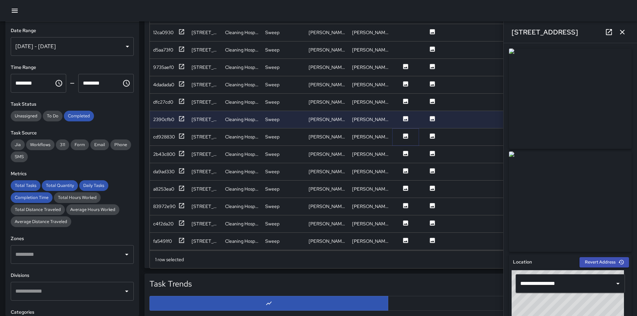
click at [401, 134] on button at bounding box center [405, 137] width 20 height 8
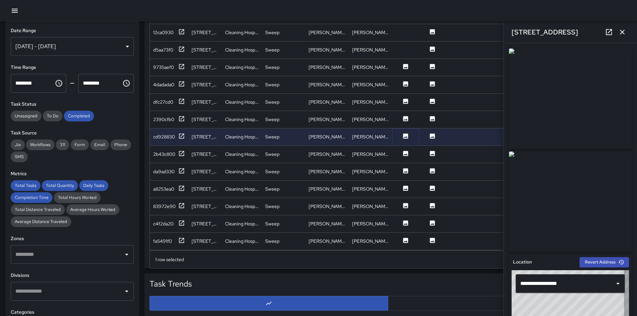
type input "**********"
click at [405, 154] on icon at bounding box center [405, 153] width 7 height 7
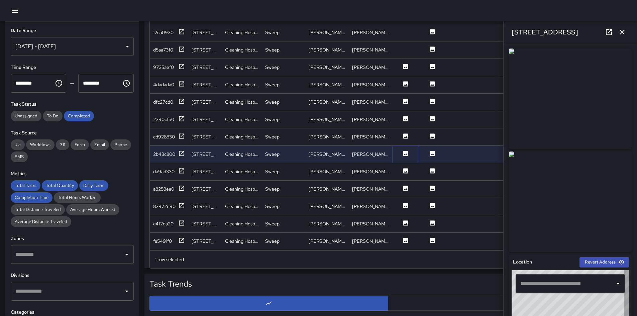
type input "**********"
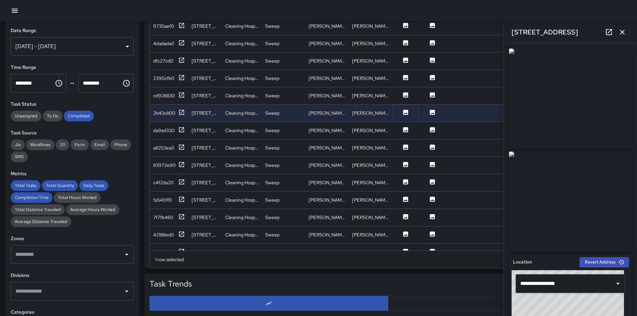
scroll to position [602, 0]
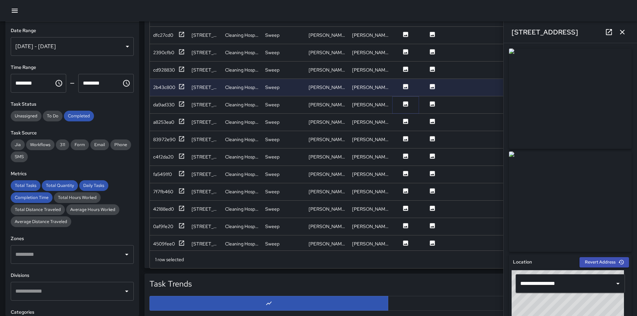
click at [404, 106] on icon at bounding box center [405, 103] width 5 height 5
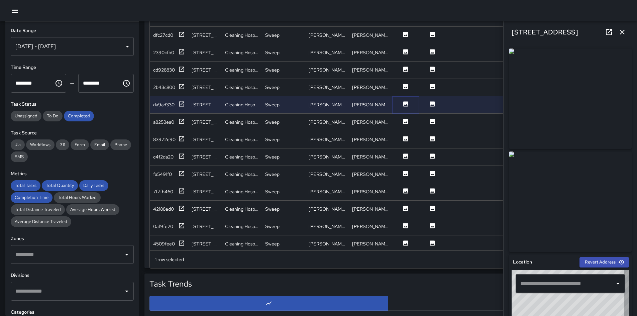
type input "**********"
click at [401, 121] on button at bounding box center [405, 122] width 20 height 8
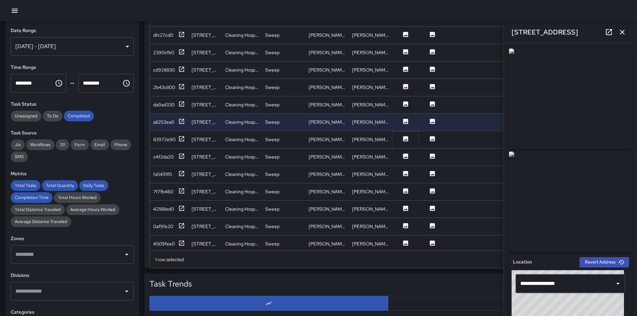
click at [405, 141] on icon at bounding box center [405, 138] width 7 height 7
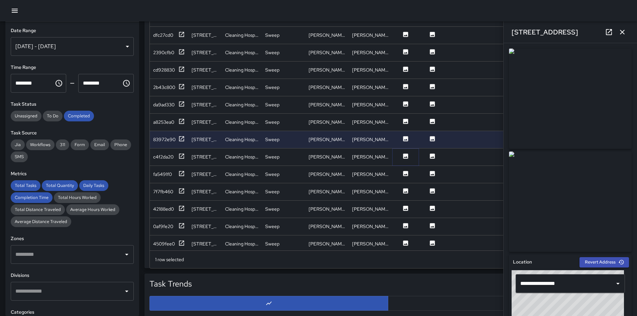
click at [404, 157] on icon at bounding box center [405, 155] width 5 height 5
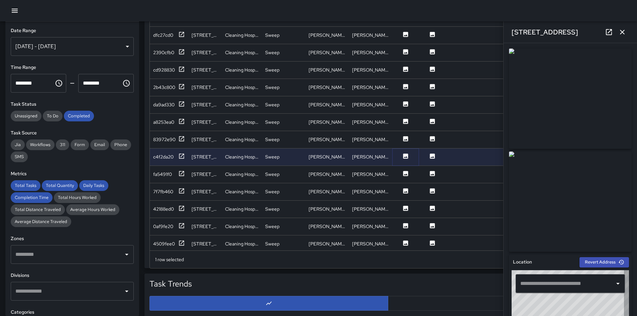
type input "**********"
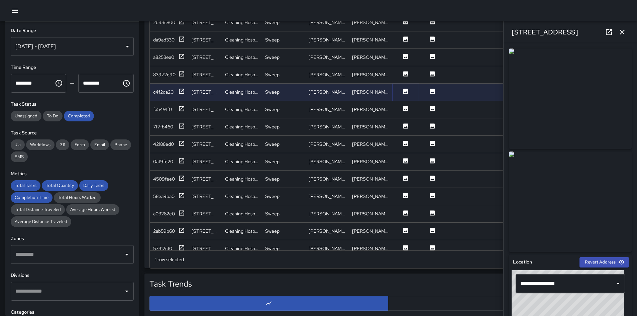
scroll to position [668, 0]
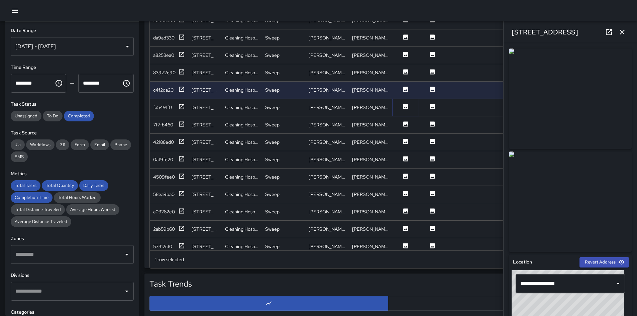
click at [408, 107] on icon at bounding box center [405, 106] width 5 height 5
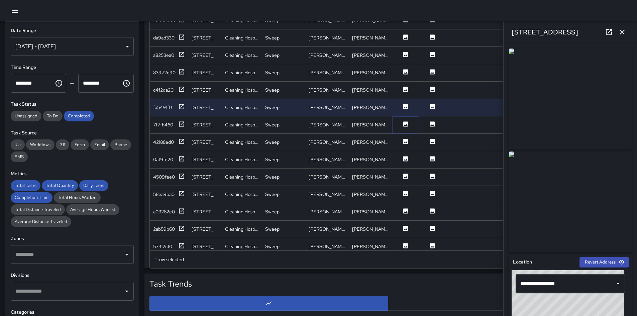
click at [404, 123] on icon at bounding box center [405, 123] width 5 height 5
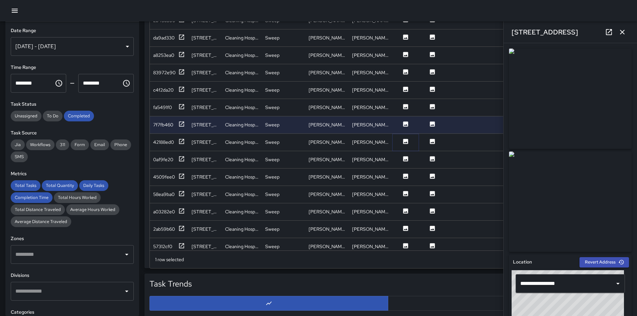
click at [403, 141] on icon at bounding box center [405, 141] width 5 height 5
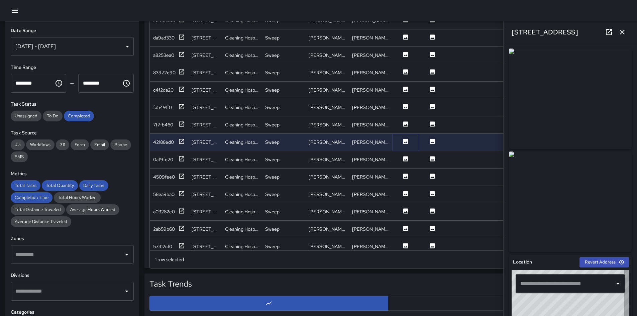
type input "**********"
drag, startPoint x: 405, startPoint y: 155, endPoint x: 401, endPoint y: 143, distance: 12.7
click at [405, 156] on icon at bounding box center [405, 158] width 7 height 7
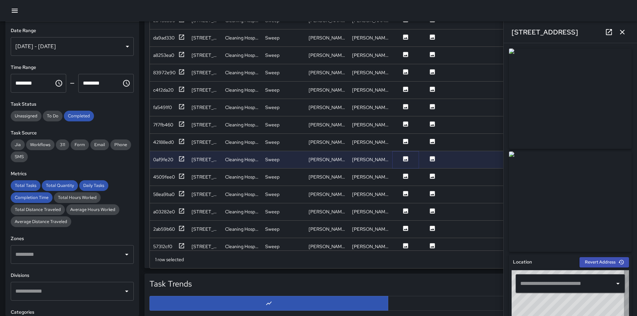
type input "**********"
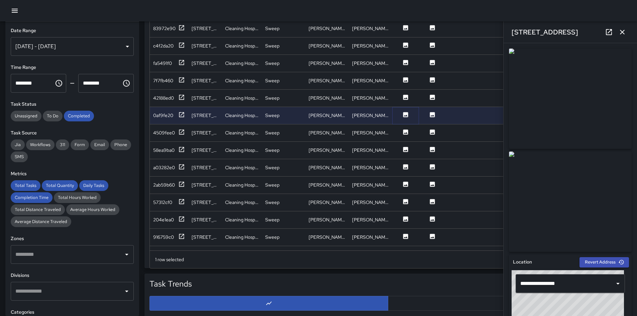
scroll to position [735, 0]
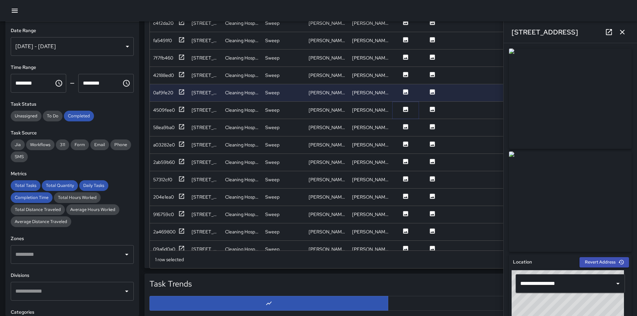
click at [406, 110] on icon at bounding box center [405, 109] width 7 height 7
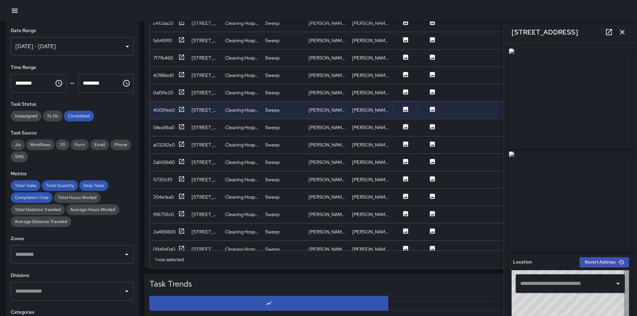
type input "**********"
click at [405, 130] on icon at bounding box center [405, 126] width 7 height 7
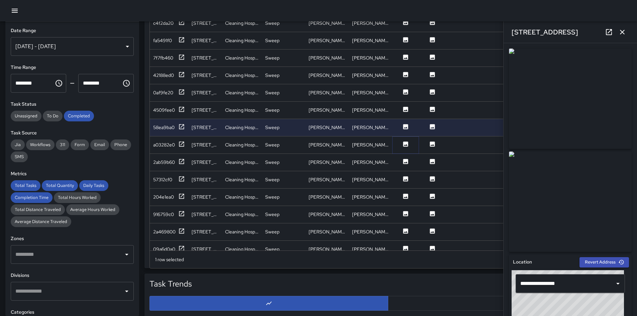
click at [404, 146] on icon at bounding box center [405, 143] width 5 height 5
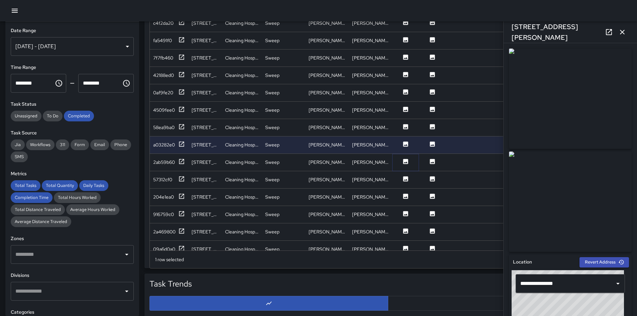
click at [404, 163] on icon at bounding box center [405, 161] width 7 height 7
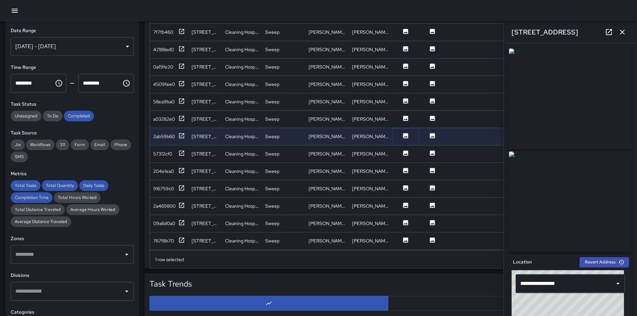
scroll to position [802, 0]
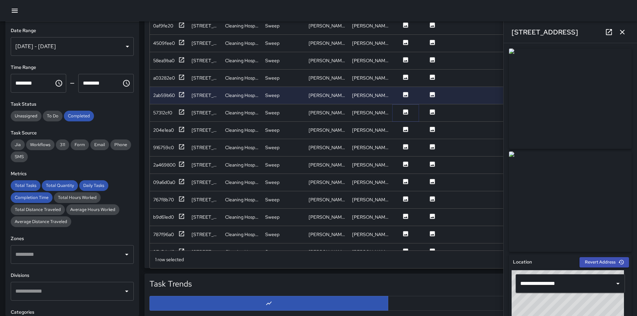
click at [408, 114] on icon at bounding box center [405, 112] width 7 height 7
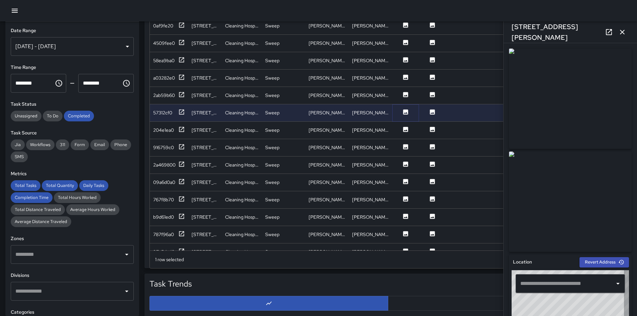
type input "**********"
click at [404, 131] on icon at bounding box center [405, 129] width 5 height 5
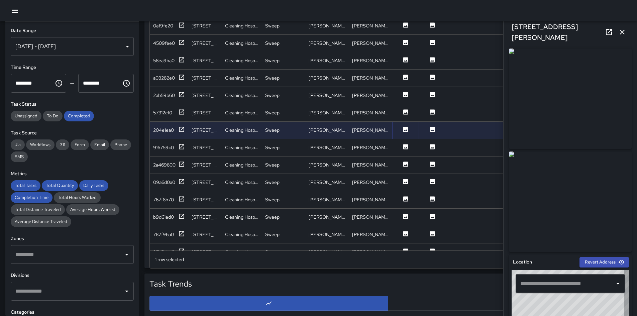
type input "**********"
click at [403, 150] on button at bounding box center [405, 147] width 20 height 8
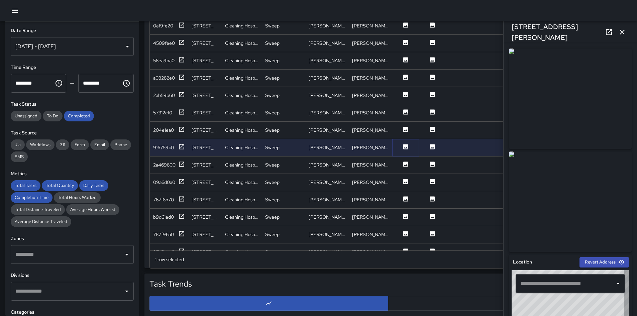
type input "**********"
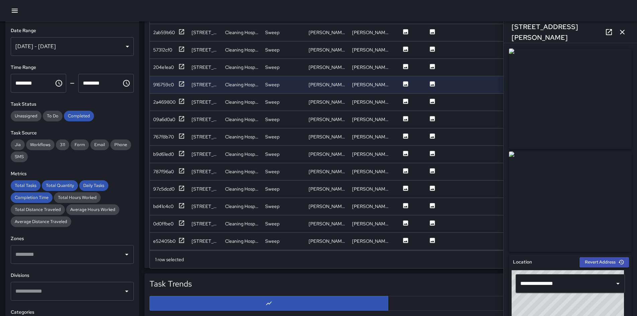
scroll to position [902, 0]
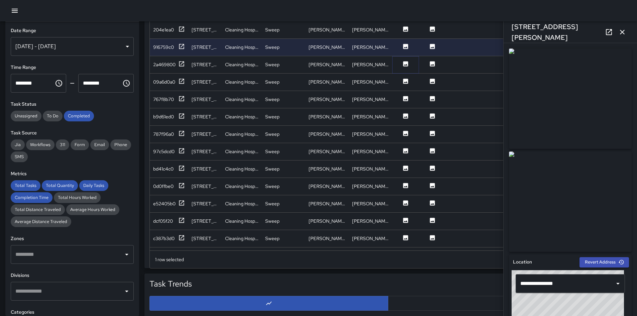
click at [406, 64] on icon at bounding box center [405, 63] width 5 height 5
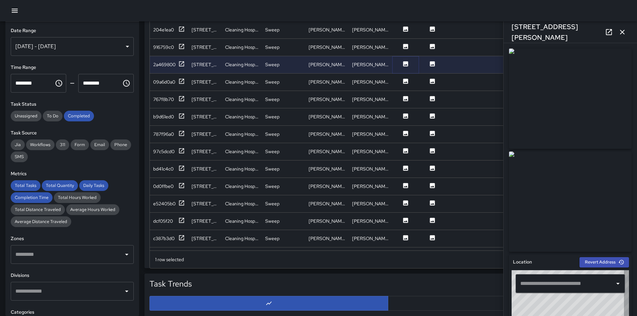
type input "**********"
click at [405, 81] on icon at bounding box center [405, 81] width 5 height 5
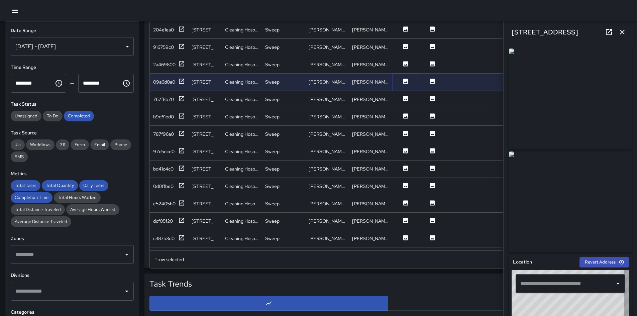
type input "**********"
click at [403, 101] on icon at bounding box center [405, 98] width 7 height 7
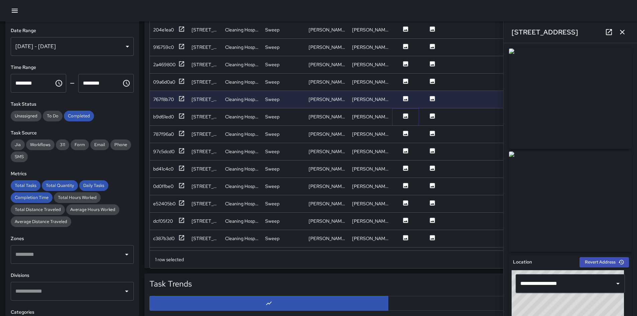
click at [408, 116] on icon at bounding box center [405, 115] width 5 height 5
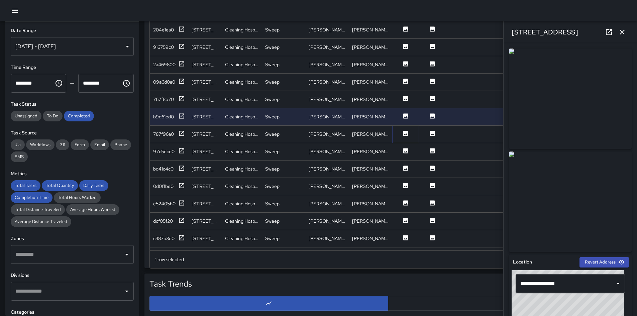
click at [406, 133] on icon at bounding box center [405, 133] width 5 height 5
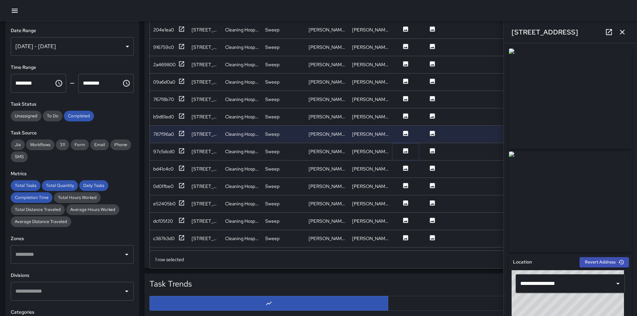
click at [409, 149] on button at bounding box center [405, 151] width 20 height 8
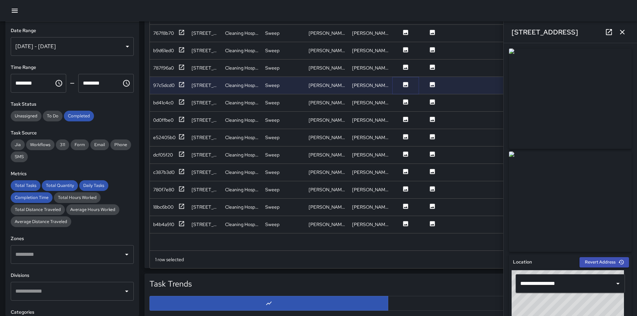
scroll to position [1003, 0]
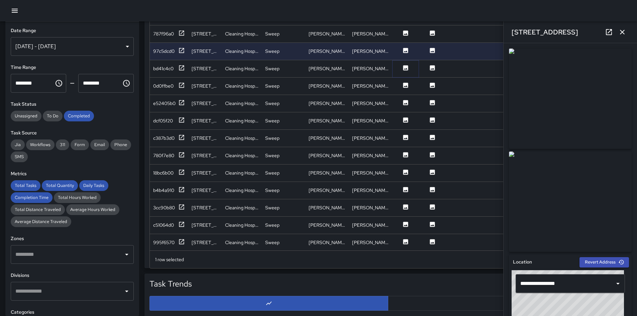
click at [404, 67] on icon at bounding box center [405, 67] width 5 height 5
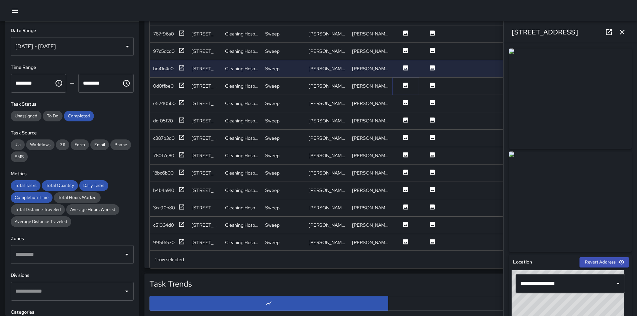
click at [405, 87] on icon at bounding box center [405, 85] width 5 height 5
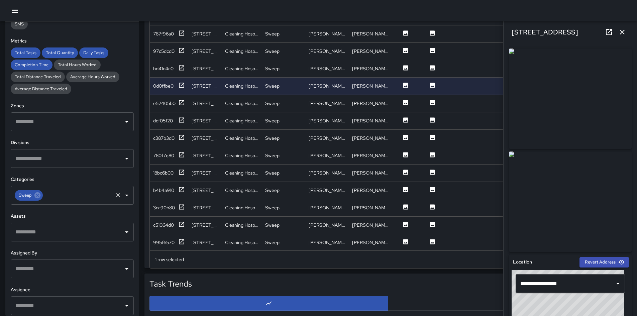
scroll to position [137, 0]
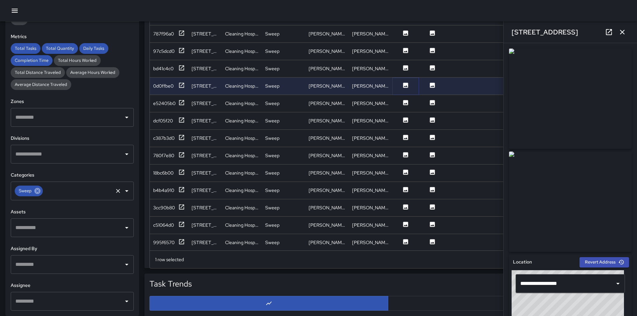
click at [37, 193] on icon at bounding box center [37, 191] width 6 height 6
click at [37, 193] on input "text" at bounding box center [67, 191] width 107 height 13
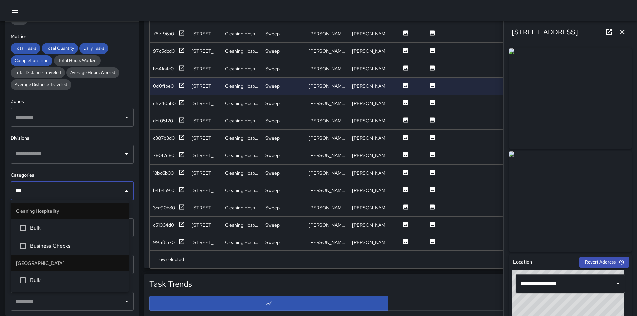
type input "****"
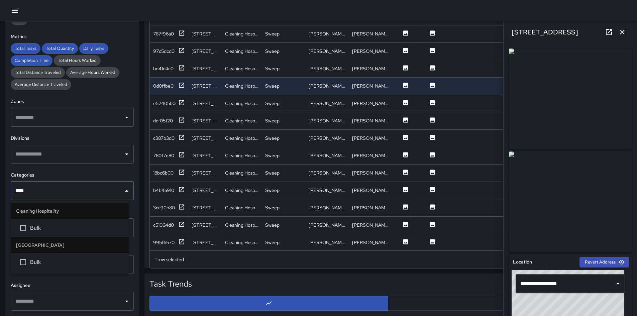
click at [57, 222] on span "Bulk" at bounding box center [76, 228] width 93 height 8
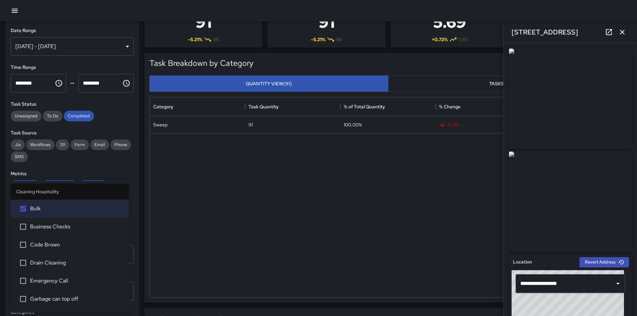
scroll to position [0, 0]
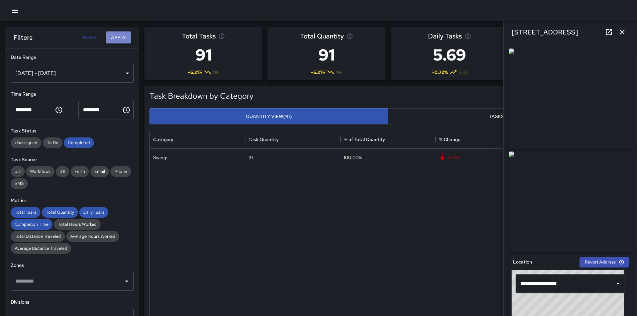
click at [124, 39] on button "Apply" at bounding box center [118, 37] width 25 height 12
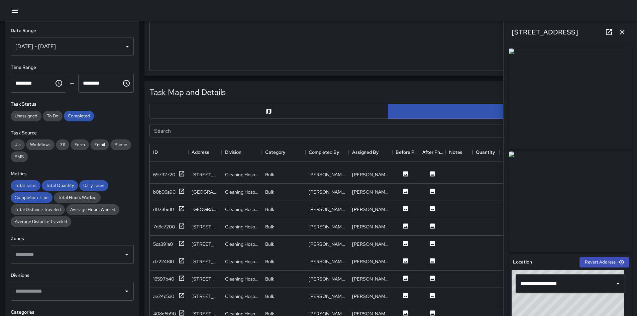
scroll to position [334, 0]
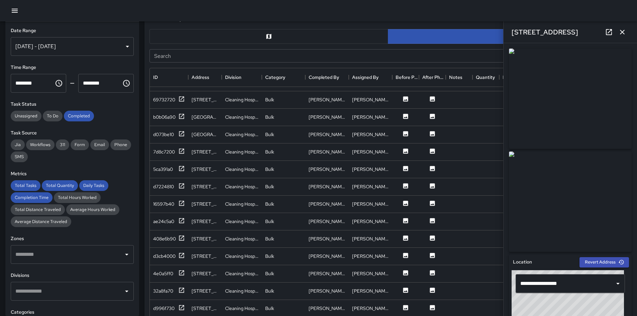
drag, startPoint x: 210, startPoint y: 41, endPoint x: 224, endPoint y: 48, distance: 16.2
click at [210, 41] on button "button" at bounding box center [268, 36] width 239 height 15
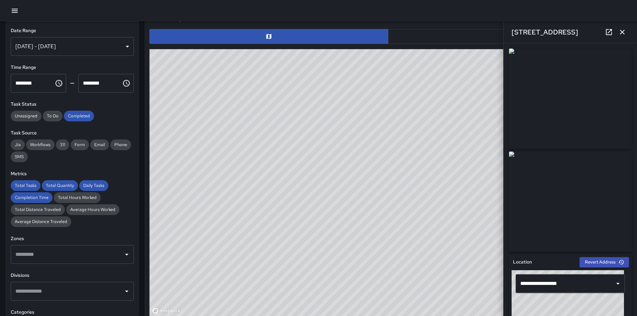
click at [427, 34] on icon "button" at bounding box center [622, 32] width 8 height 8
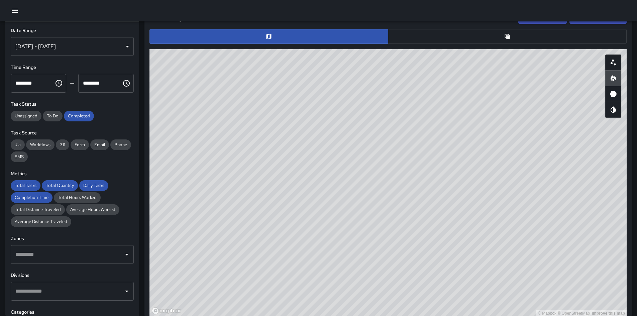
drag, startPoint x: 534, startPoint y: 194, endPoint x: 421, endPoint y: 164, distance: 116.1
click at [421, 164] on div "© Mapbox © OpenStreetMap Improve this map" at bounding box center [387, 182] width 477 height 267
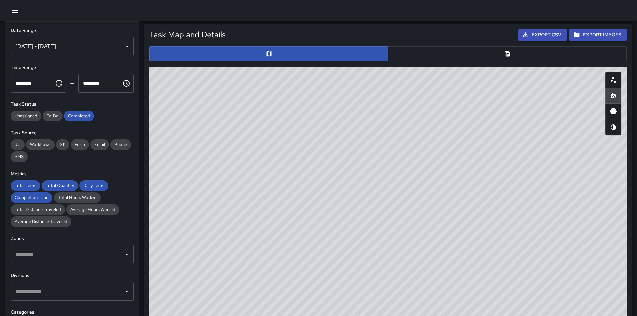
scroll to position [297, 0]
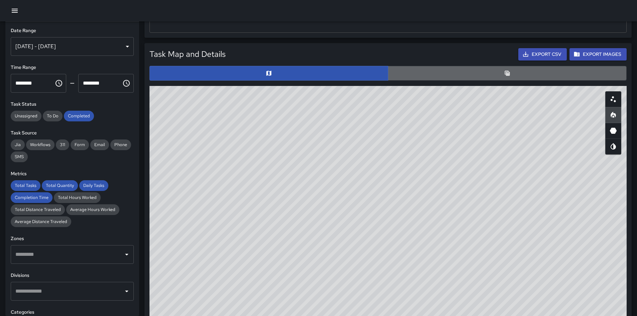
click at [391, 67] on button "button" at bounding box center [507, 73] width 239 height 15
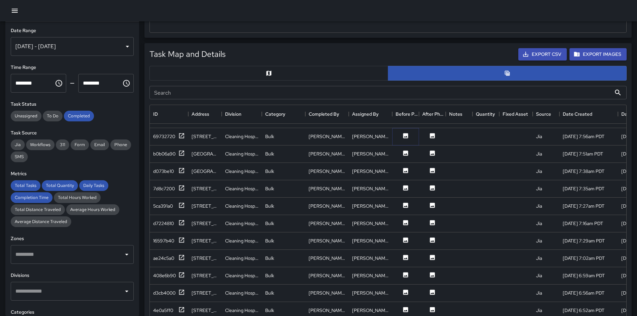
click at [401, 132] on button at bounding box center [405, 136] width 20 height 8
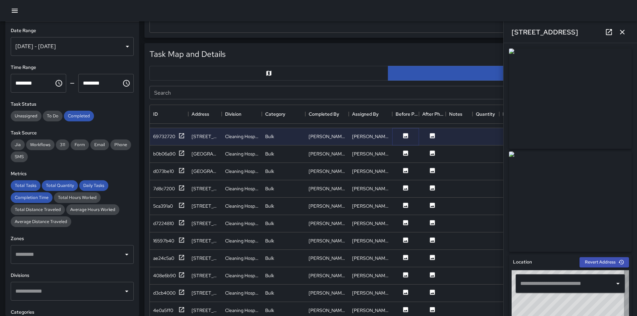
type input "**********"
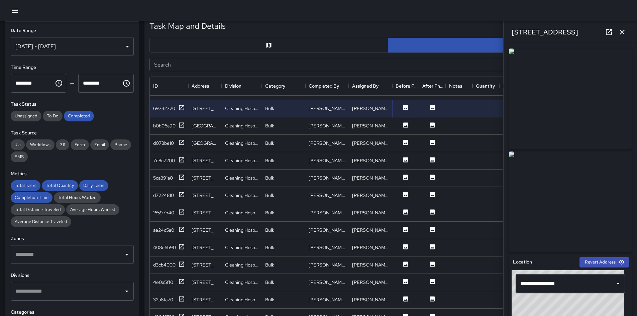
scroll to position [398, 0]
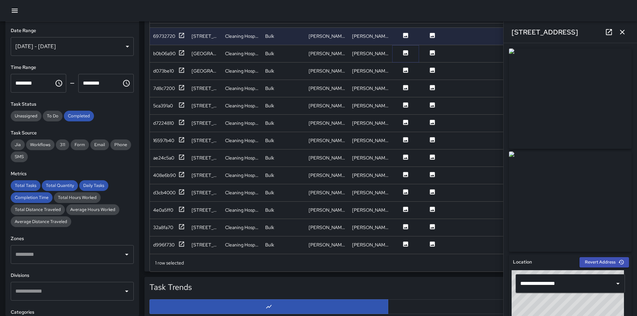
click at [403, 49] on icon at bounding box center [405, 52] width 7 height 7
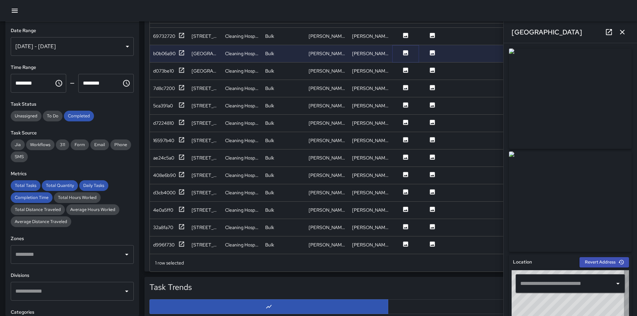
type input "**********"
click at [402, 67] on icon at bounding box center [405, 70] width 7 height 7
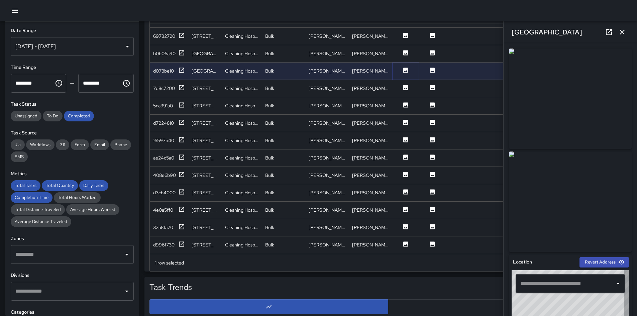
type input "**********"
click at [403, 85] on icon at bounding box center [405, 87] width 5 height 5
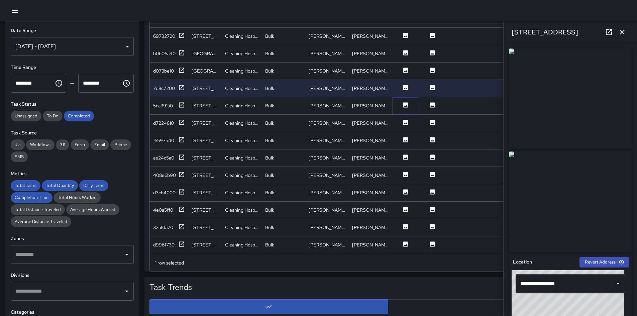
click at [404, 102] on icon at bounding box center [405, 104] width 5 height 5
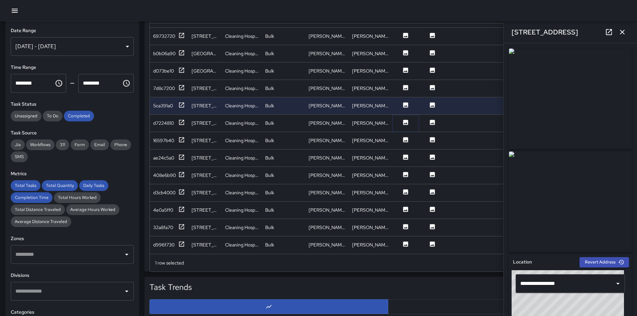
click at [404, 120] on icon at bounding box center [405, 122] width 5 height 5
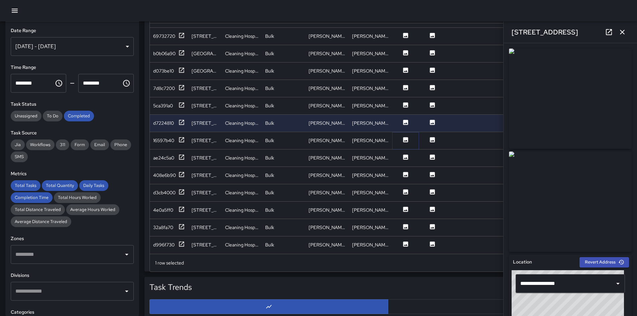
click at [407, 136] on icon at bounding box center [405, 139] width 7 height 7
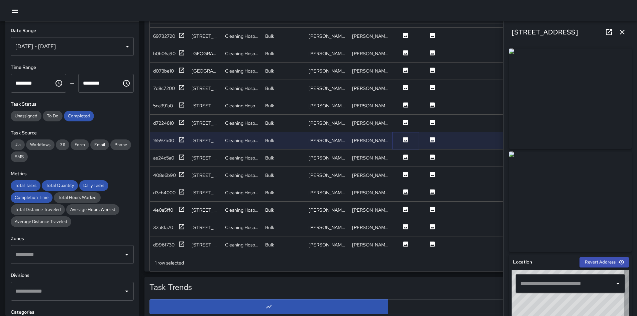
type input "**********"
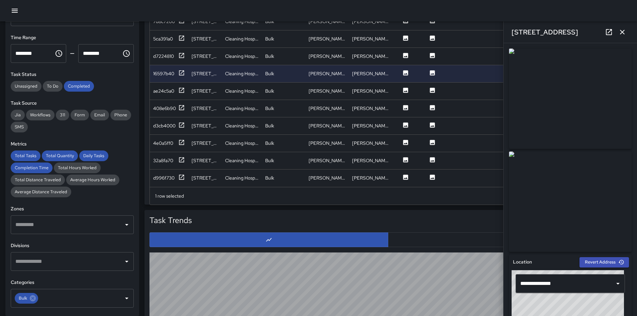
scroll to position [67, 0]
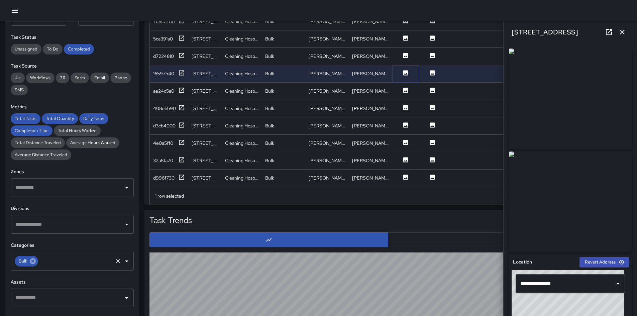
click at [34, 222] on icon at bounding box center [33, 261] width 6 height 6
click at [39, 222] on input "text" at bounding box center [75, 261] width 73 height 13
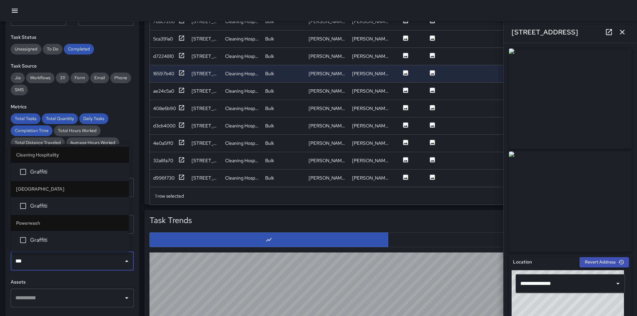
type input "****"
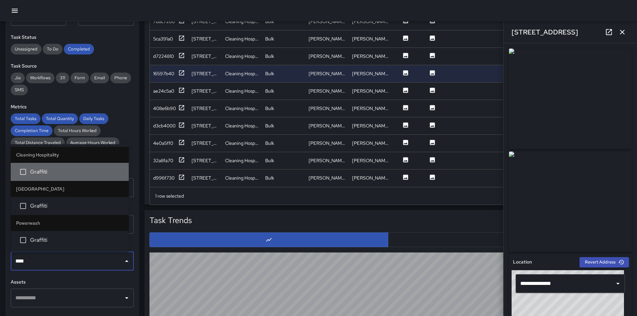
click at [34, 166] on li "Graffiti" at bounding box center [70, 172] width 118 height 18
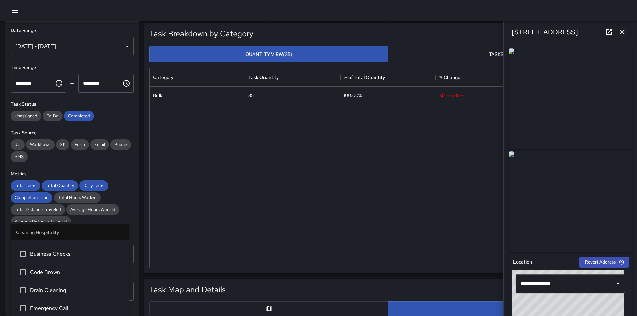
scroll to position [0, 0]
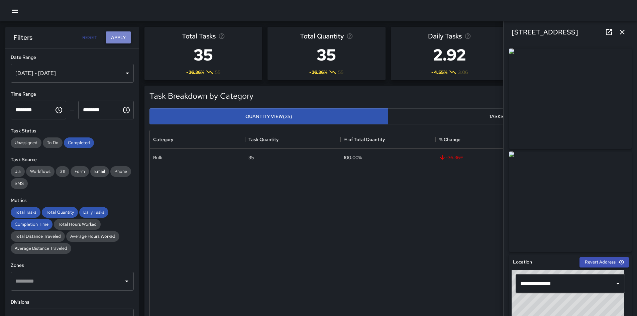
click at [123, 41] on button "Apply" at bounding box center [118, 37] width 25 height 12
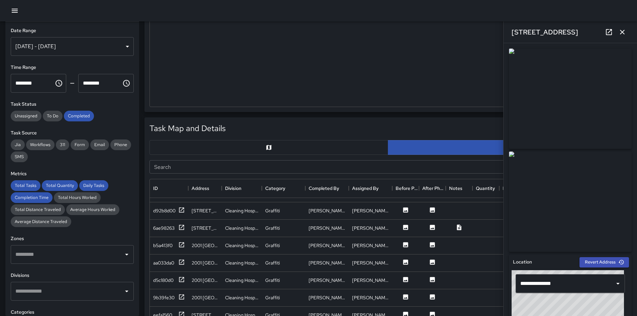
scroll to position [267, 0]
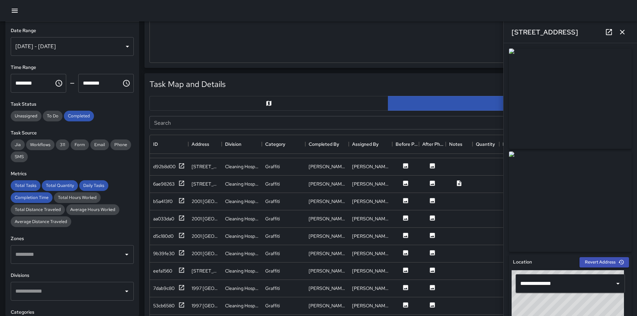
click at [233, 103] on button "button" at bounding box center [268, 103] width 239 height 15
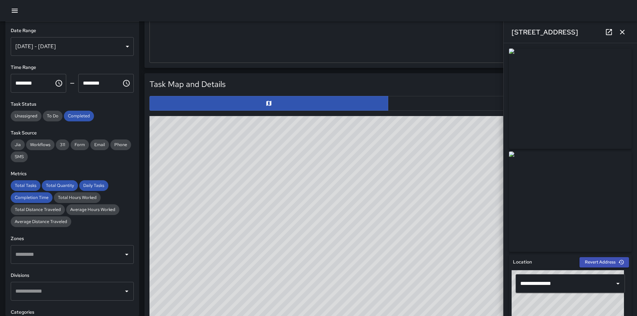
click at [427, 37] on button "button" at bounding box center [621, 31] width 13 height 13
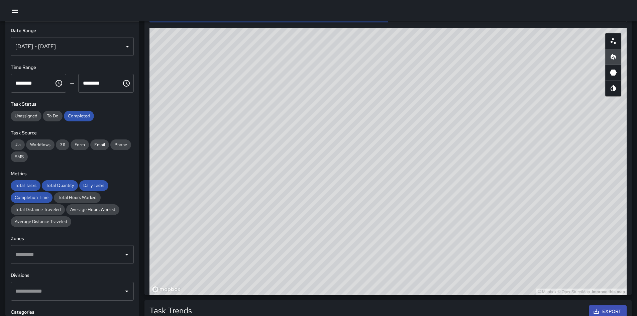
scroll to position [322, 0]
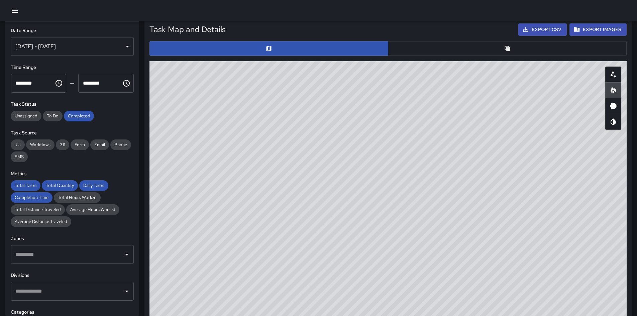
click at [427, 53] on button "button" at bounding box center [507, 48] width 239 height 15
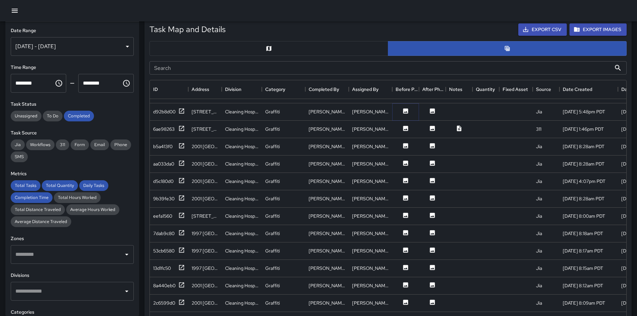
click at [406, 108] on icon at bounding box center [405, 110] width 5 height 5
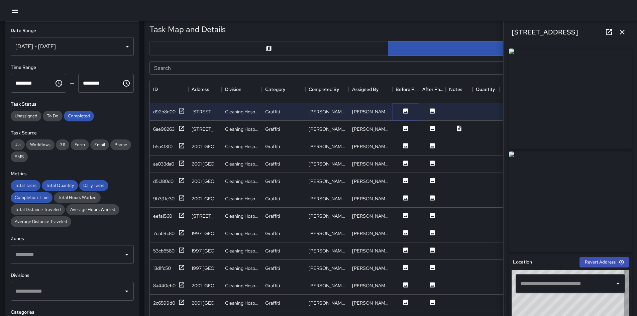
type input "**********"
click at [409, 142] on button at bounding box center [405, 146] width 20 height 8
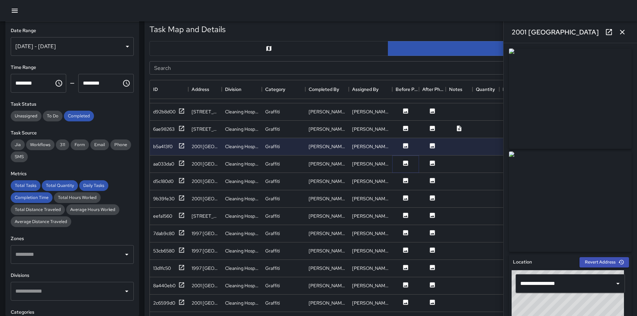
click at [406, 160] on icon at bounding box center [405, 162] width 5 height 5
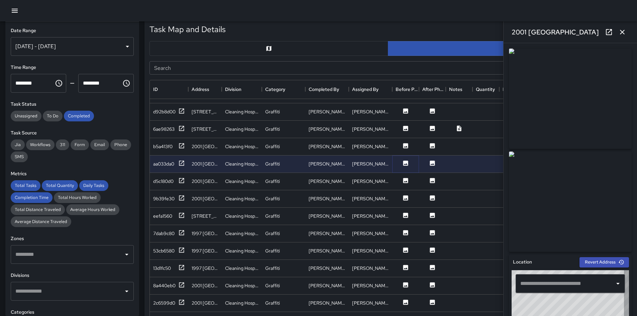
type input "**********"
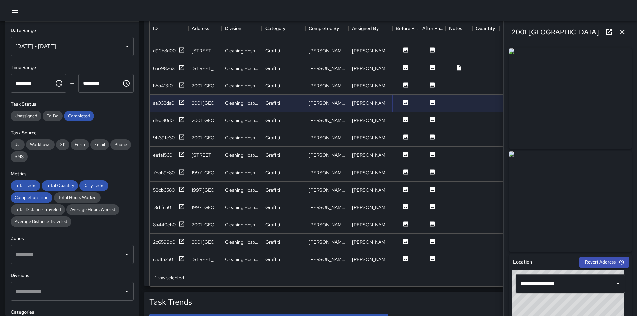
scroll to position [389, 0]
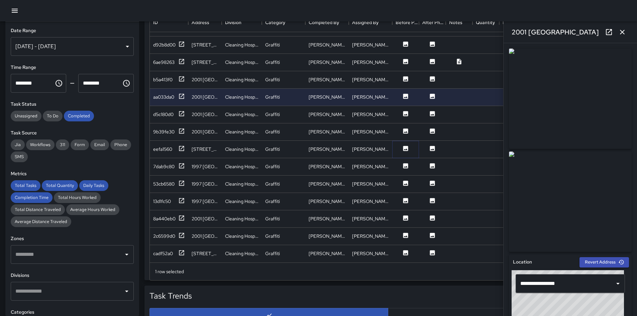
click at [404, 147] on button at bounding box center [405, 149] width 20 height 8
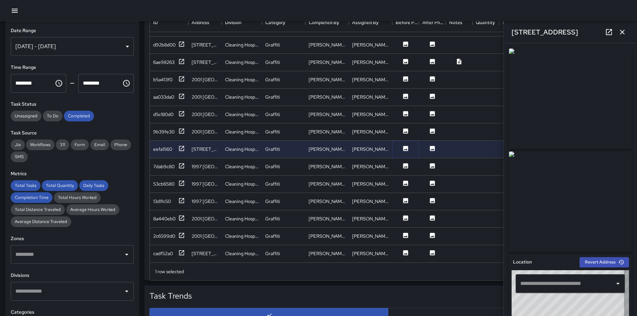
type input "**********"
click at [405, 162] on icon at bounding box center [405, 165] width 7 height 7
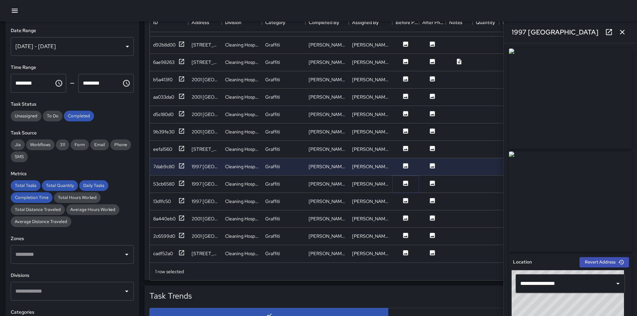
click at [405, 180] on icon at bounding box center [405, 182] width 5 height 5
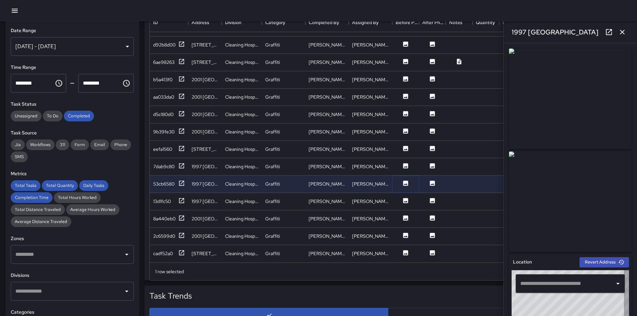
type input "**********"
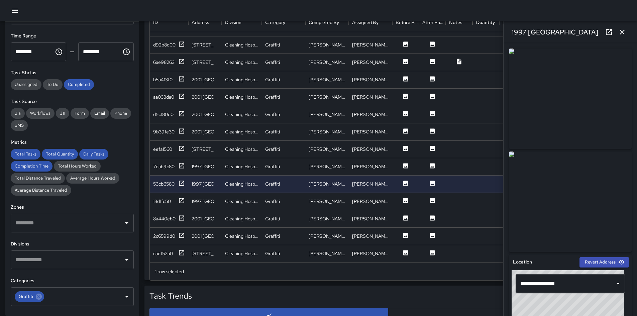
scroll to position [67, 0]
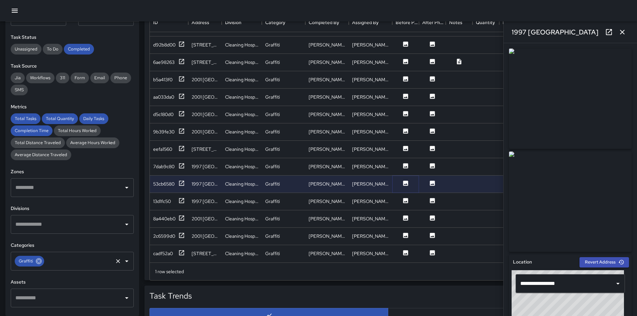
click at [40, 222] on icon at bounding box center [39, 261] width 6 height 6
click at [40, 222] on input "text" at bounding box center [67, 261] width 107 height 13
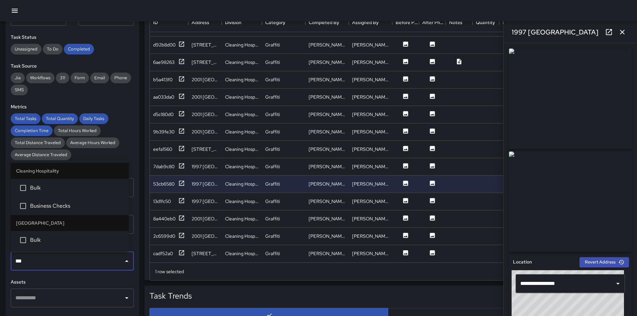
type input "****"
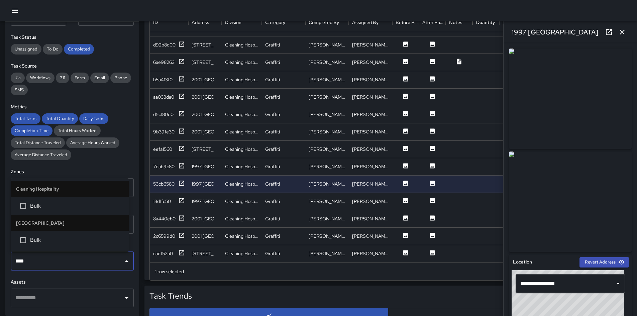
click at [47, 222] on span "Bulk" at bounding box center [76, 240] width 93 height 8
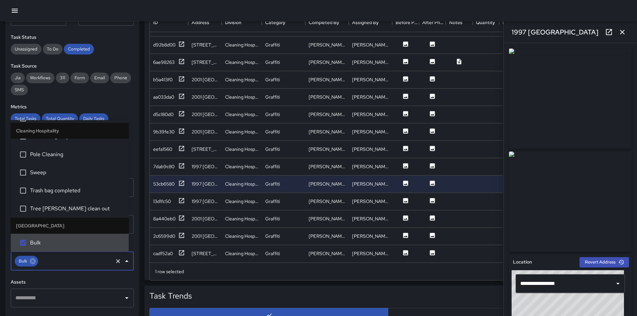
click at [45, 222] on span "Bulk" at bounding box center [76, 243] width 93 height 8
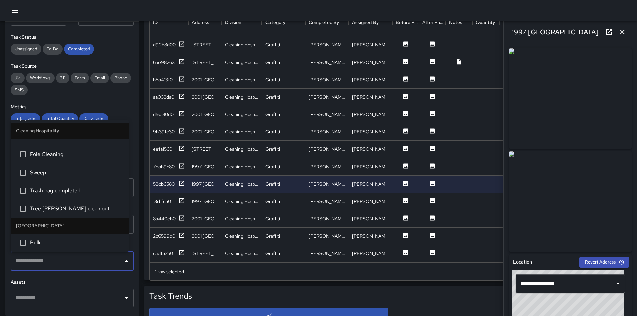
click at [44, 222] on input "text" at bounding box center [67, 261] width 107 height 13
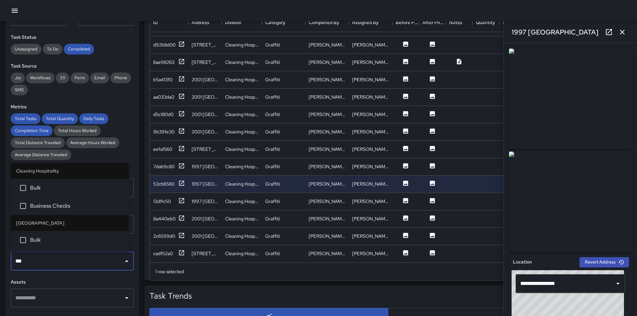
type input "****"
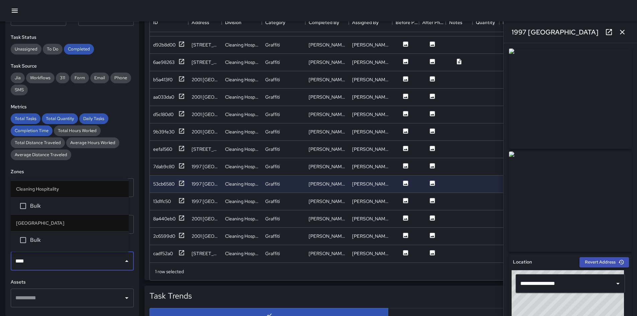
click at [47, 199] on li "Bulk" at bounding box center [70, 206] width 118 height 18
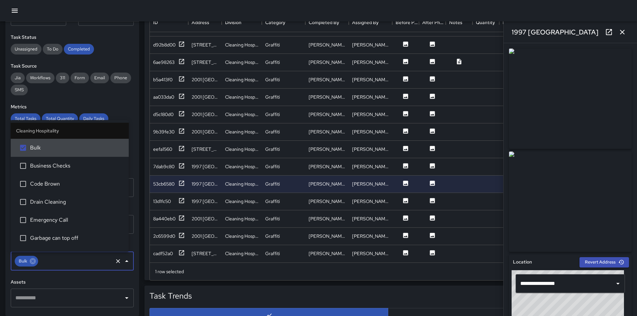
click at [126, 94] on div "Jia Workflows 311 Form Email Phone SMS" at bounding box center [72, 84] width 123 height 23
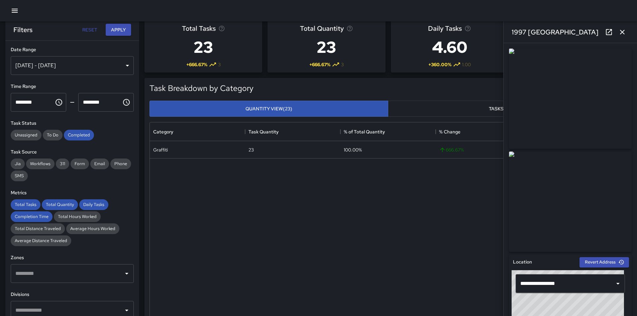
scroll to position [0, 0]
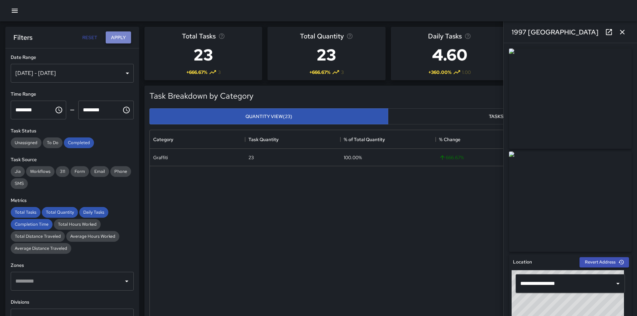
click at [125, 42] on button "Apply" at bounding box center [118, 37] width 25 height 12
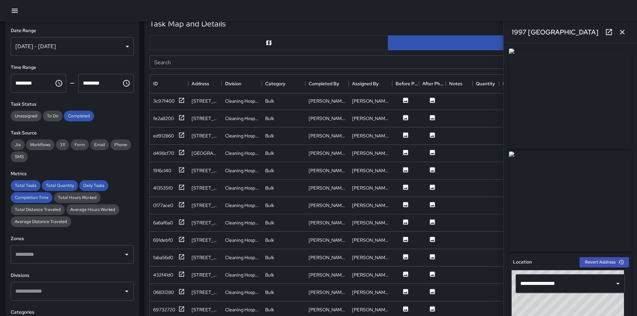
scroll to position [334, 0]
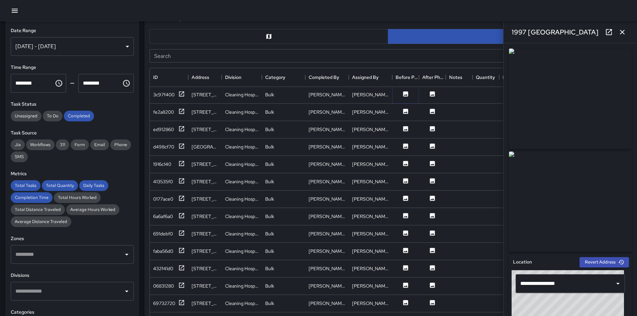
click at [411, 97] on button at bounding box center [405, 95] width 20 height 8
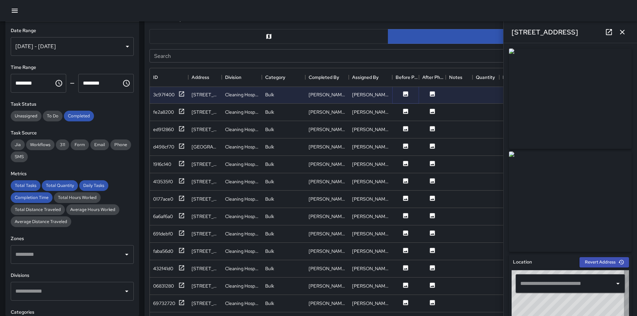
type input "**********"
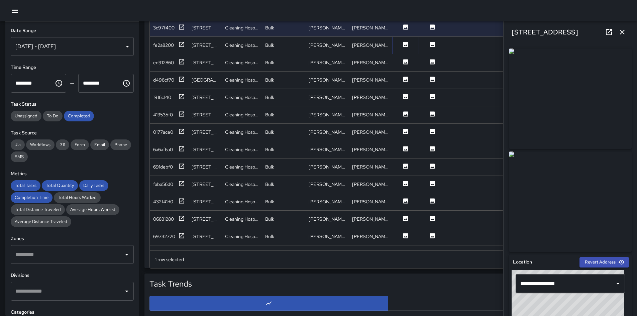
click at [406, 42] on icon at bounding box center [405, 44] width 5 height 5
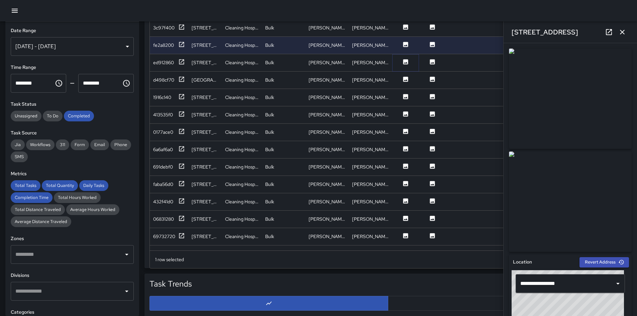
click at [405, 59] on icon at bounding box center [405, 61] width 5 height 5
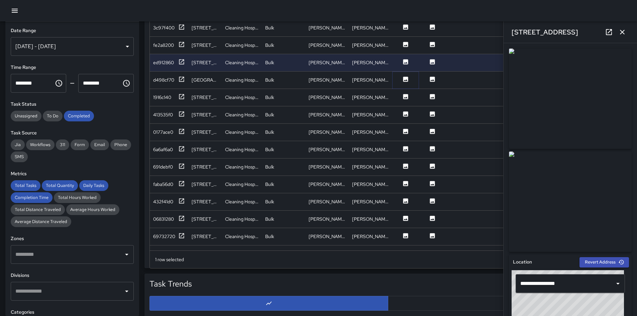
click at [404, 81] on icon at bounding box center [405, 79] width 5 height 5
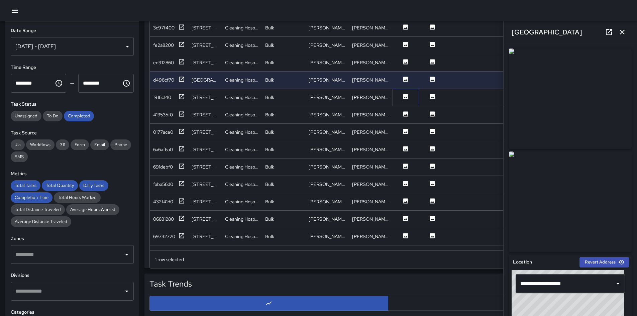
click at [405, 96] on icon at bounding box center [405, 96] width 5 height 5
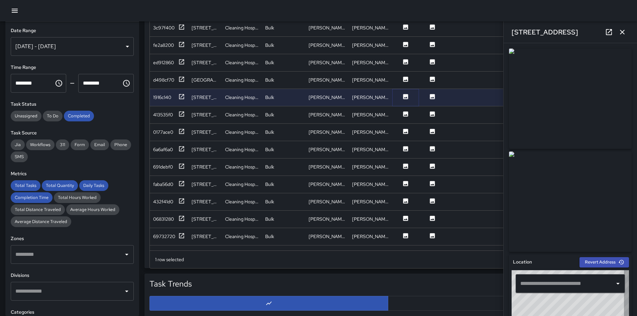
type input "**********"
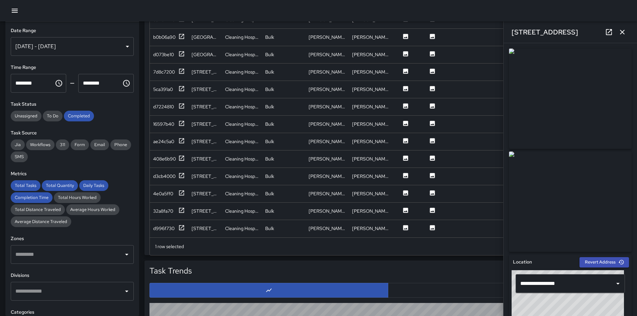
scroll to position [435, 0]
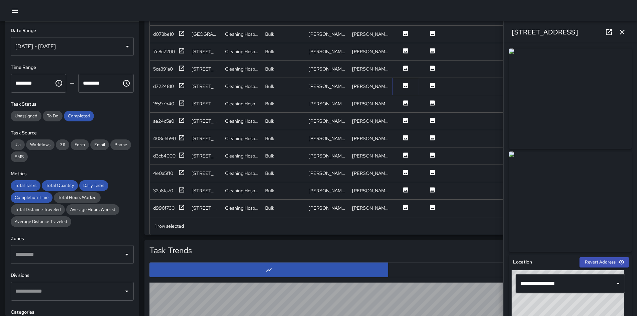
click at [402, 82] on button at bounding box center [405, 86] width 20 height 8
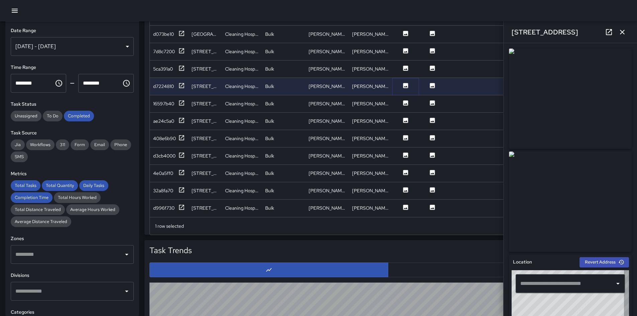
type input "**********"
click at [403, 100] on icon at bounding box center [405, 102] width 5 height 5
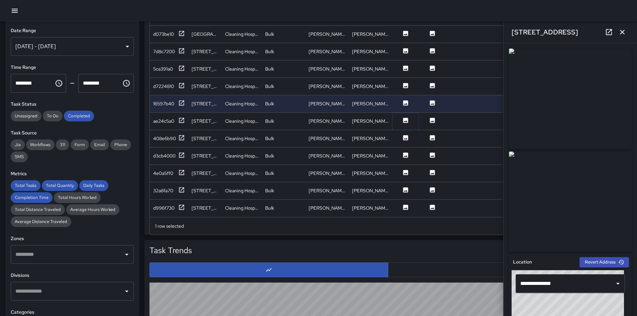
click at [405, 118] on icon at bounding box center [405, 120] width 5 height 5
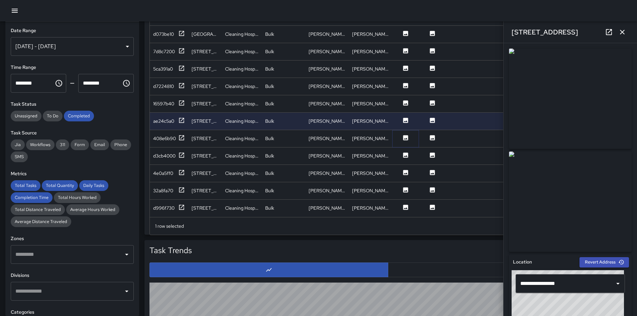
click at [405, 135] on icon at bounding box center [405, 137] width 7 height 7
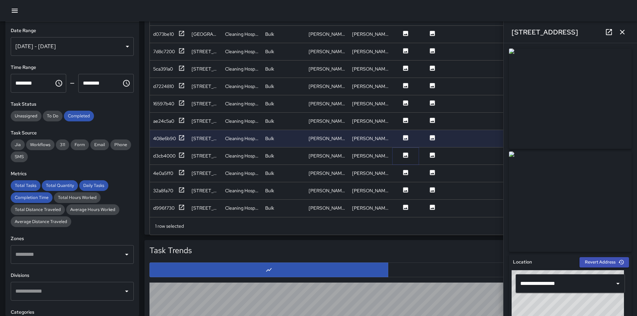
click at [405, 152] on icon at bounding box center [405, 154] width 5 height 5
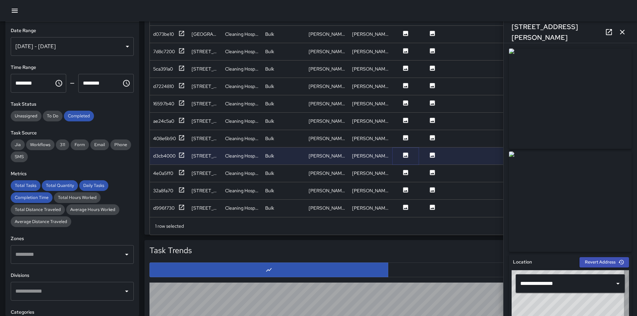
type input "**********"
click at [406, 169] on icon at bounding box center [405, 172] width 7 height 7
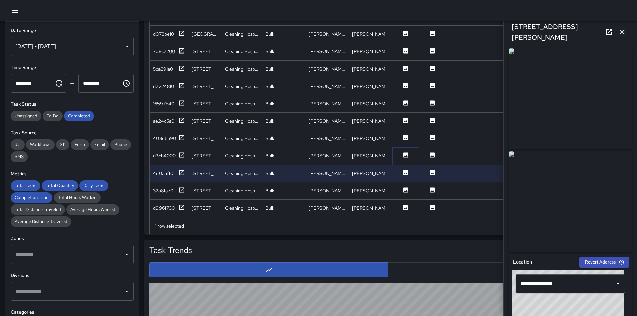
click at [405, 152] on icon at bounding box center [405, 154] width 5 height 5
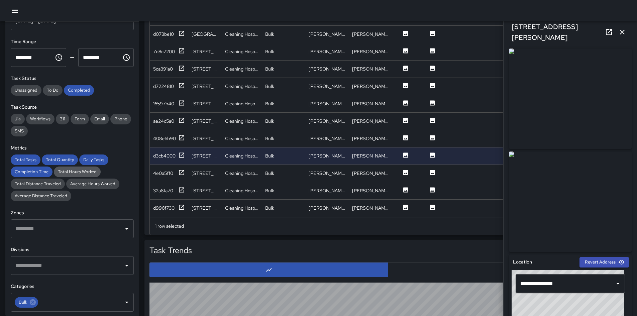
scroll to position [100, 0]
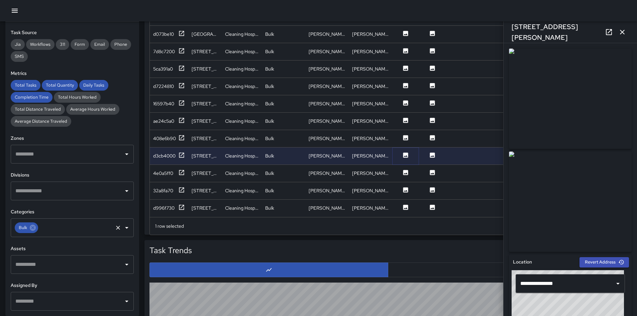
click at [34, 222] on icon at bounding box center [32, 227] width 7 height 7
click at [40, 222] on input "text" at bounding box center [67, 227] width 107 height 13
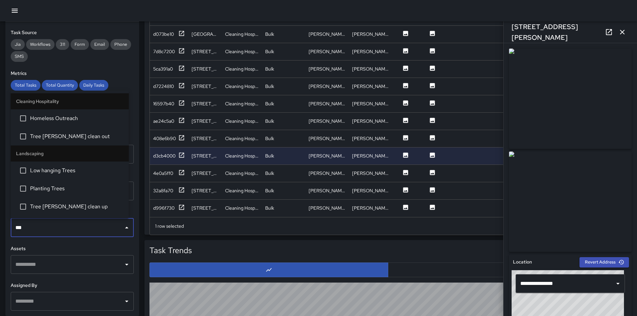
type input "****"
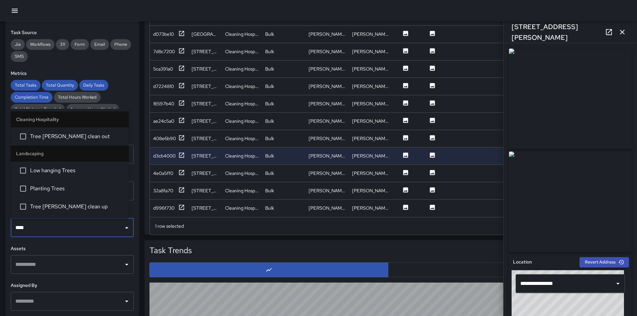
click at [60, 132] on span "Tree wells clean out" at bounding box center [76, 136] width 93 height 8
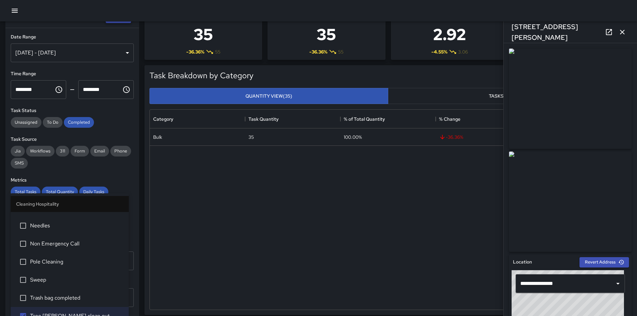
scroll to position [0, 0]
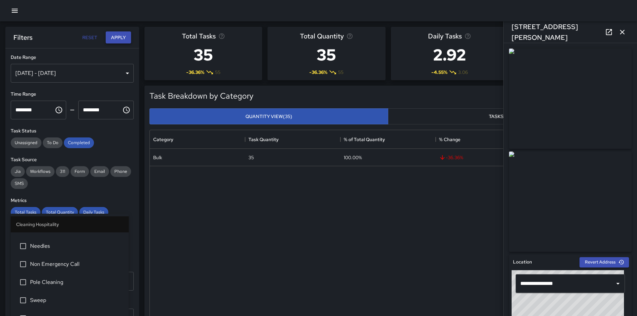
click at [122, 36] on button "Apply" at bounding box center [118, 37] width 25 height 12
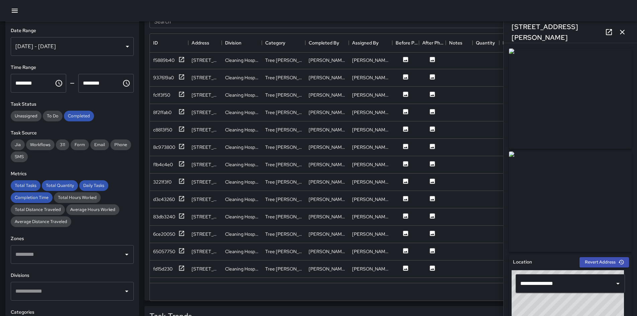
scroll to position [368, 0]
click at [406, 113] on icon at bounding box center [405, 112] width 7 height 7
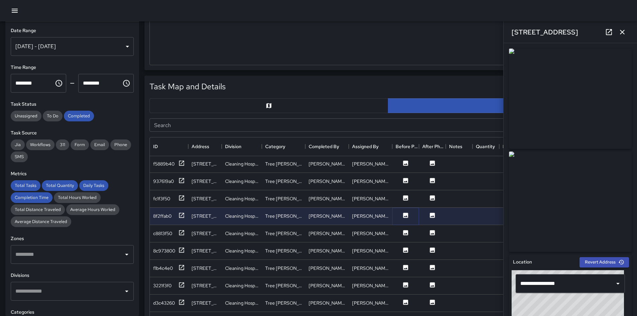
scroll to position [334, 0]
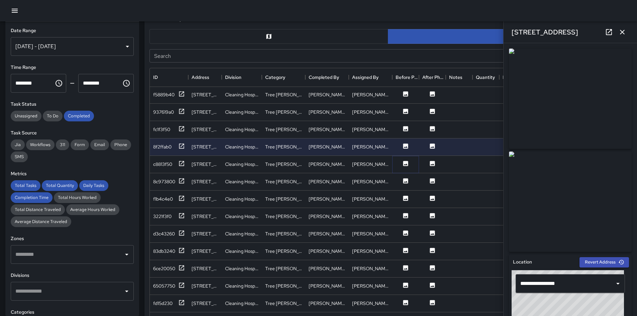
click at [402, 161] on icon at bounding box center [405, 163] width 7 height 7
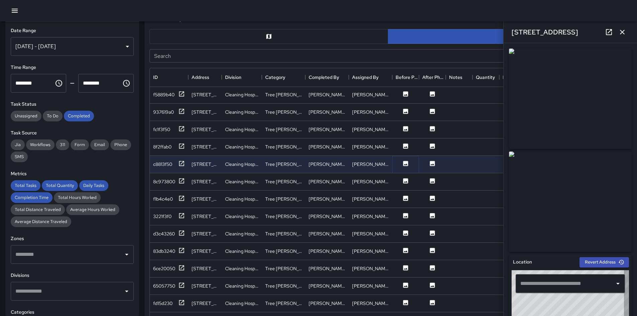
type input "**********"
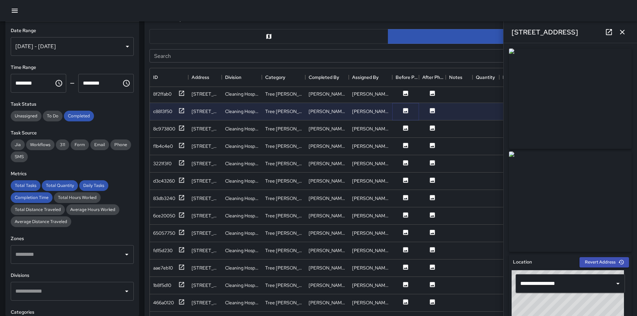
scroll to position [450, 0]
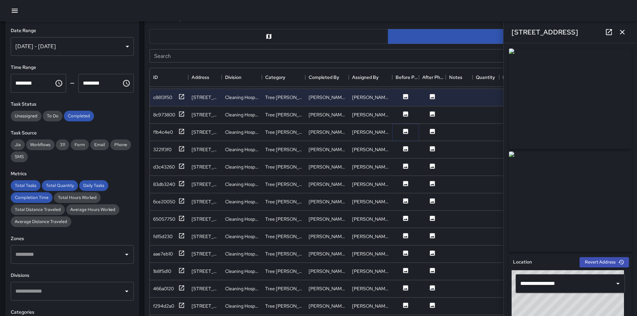
click at [407, 131] on icon at bounding box center [405, 131] width 5 height 5
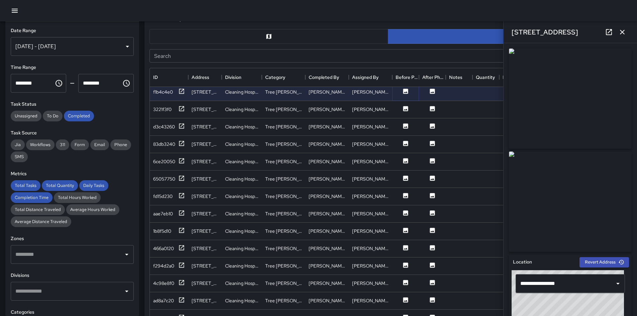
scroll to position [517, 0]
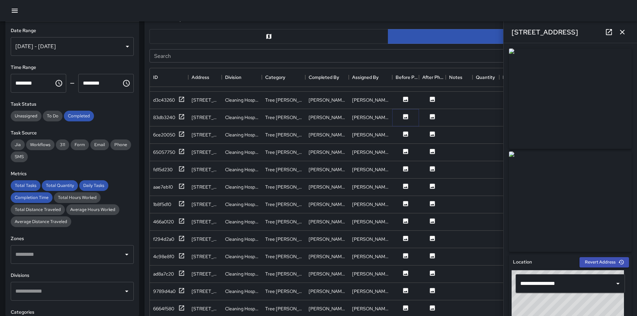
click at [405, 117] on icon at bounding box center [405, 116] width 5 height 5
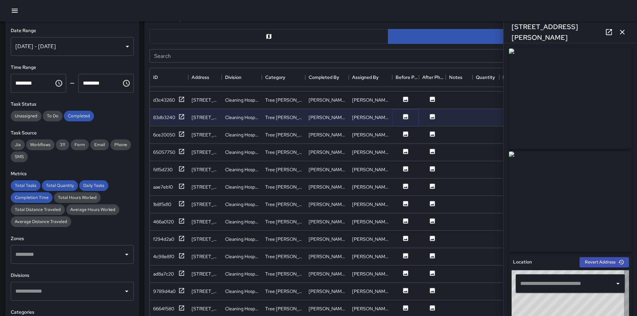
type input "**********"
click at [405, 133] on icon at bounding box center [405, 133] width 5 height 5
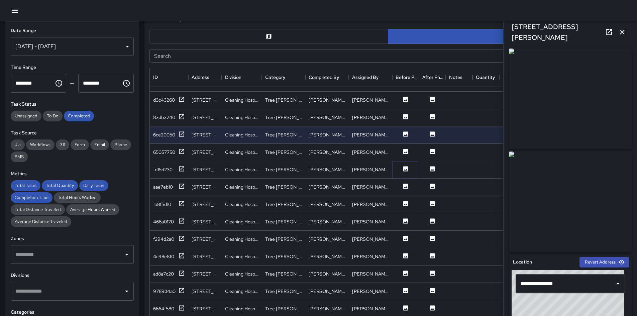
drag, startPoint x: 402, startPoint y: 167, endPoint x: 394, endPoint y: 162, distance: 9.7
click at [402, 167] on icon at bounding box center [405, 168] width 7 height 7
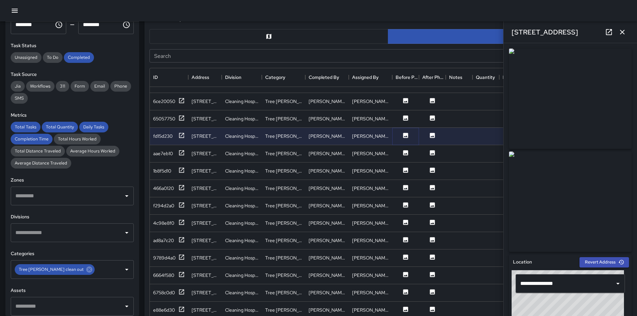
scroll to position [67, 0]
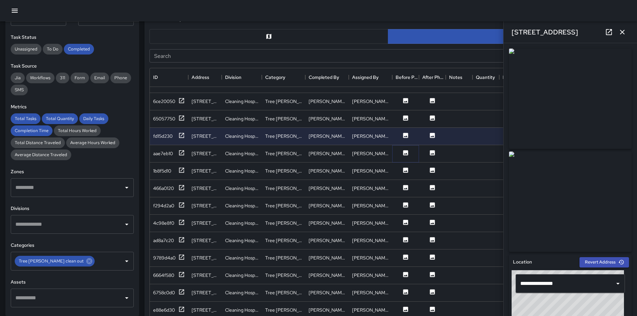
click at [404, 156] on button at bounding box center [405, 153] width 20 height 8
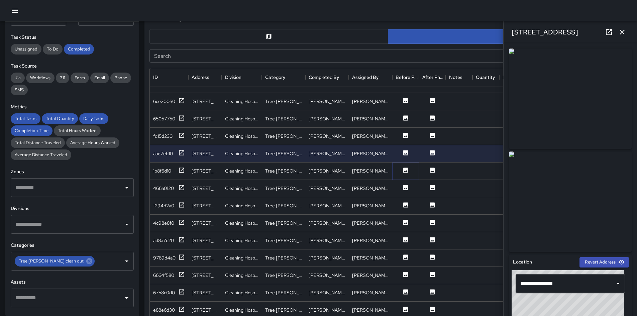
drag, startPoint x: 404, startPoint y: 171, endPoint x: 404, endPoint y: 180, distance: 8.7
click at [404, 171] on icon at bounding box center [405, 170] width 7 height 7
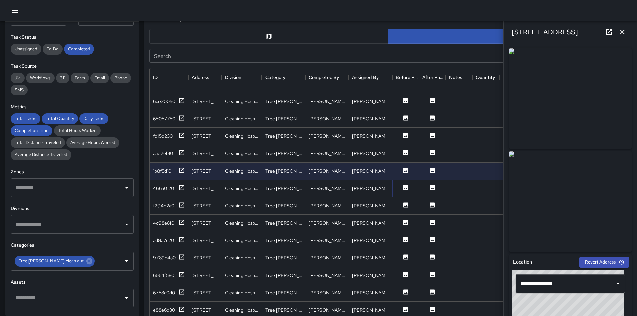
click at [405, 189] on icon at bounding box center [405, 187] width 5 height 5
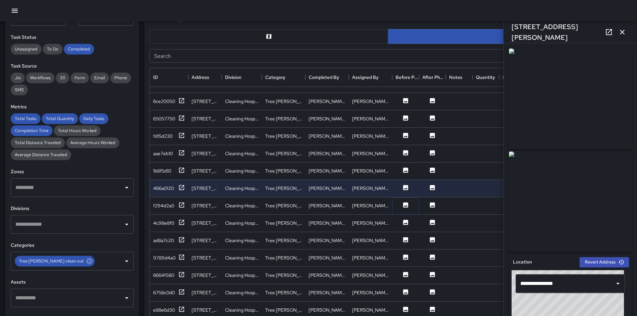
click at [407, 206] on icon at bounding box center [405, 205] width 7 height 7
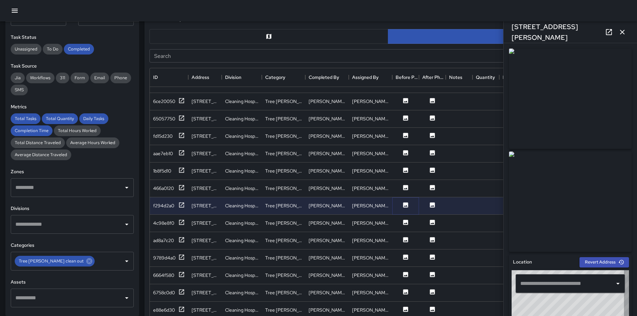
type input "**********"
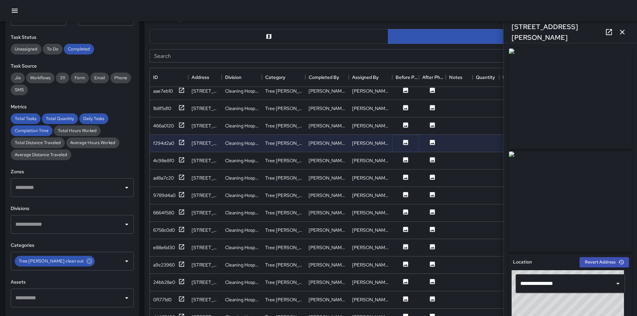
scroll to position [617, 0]
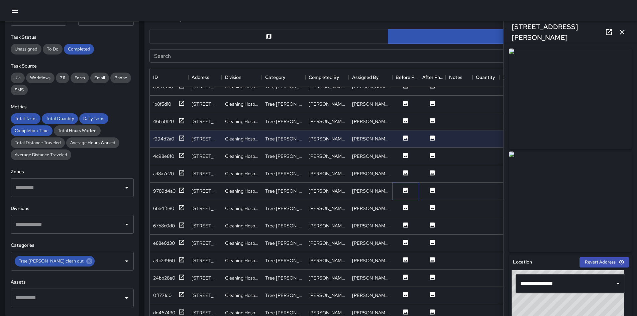
click at [405, 182] on div at bounding box center [405, 190] width 27 height 17
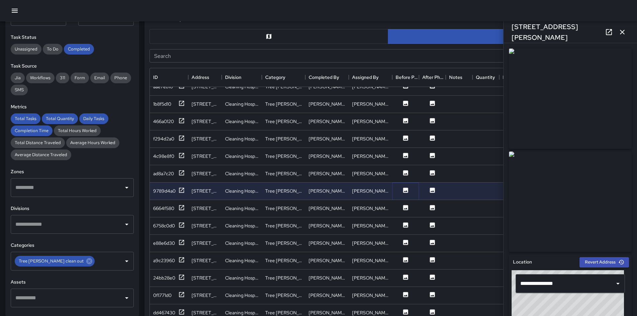
click at [405, 189] on icon at bounding box center [405, 190] width 5 height 5
click at [406, 208] on icon at bounding box center [405, 207] width 7 height 7
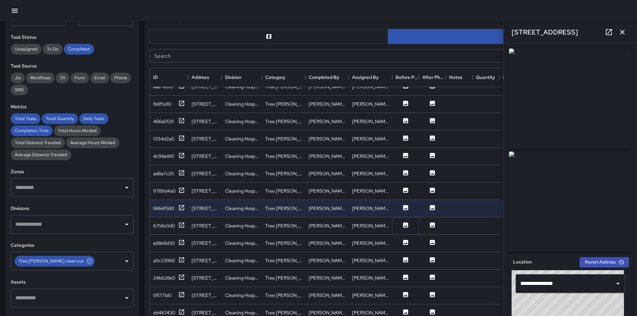
click at [405, 222] on icon at bounding box center [405, 224] width 5 height 5
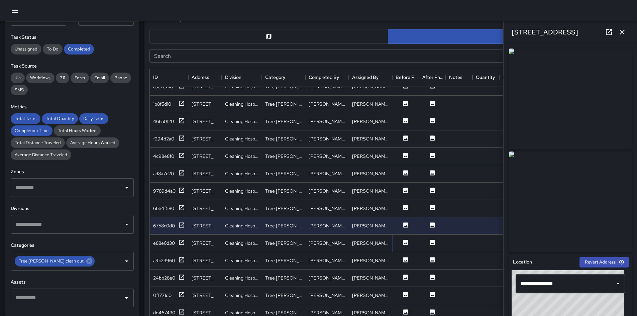
drag, startPoint x: 406, startPoint y: 241, endPoint x: 525, endPoint y: 213, distance: 122.2
click at [427, 208] on div "Task Map and Details Export CSV Export Images Search Search ID Address Division…" at bounding box center [387, 170] width 487 height 329
click at [86, 222] on icon at bounding box center [89, 261] width 6 height 6
click at [96, 222] on input "text" at bounding box center [104, 261] width 16 height 13
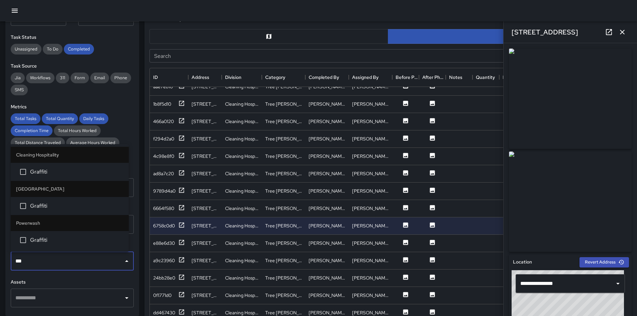
type input "****"
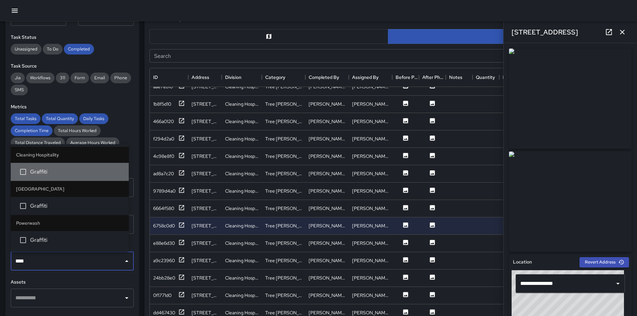
click at [41, 174] on span "Graffiti" at bounding box center [76, 172] width 93 height 8
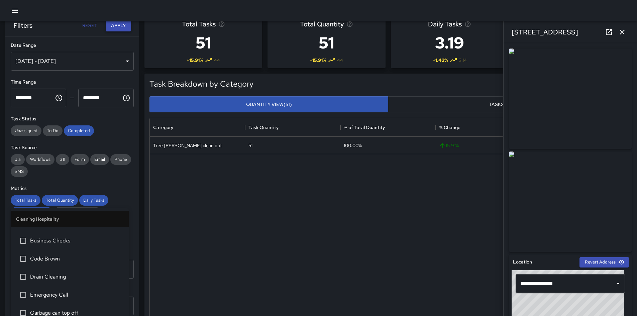
scroll to position [0, 0]
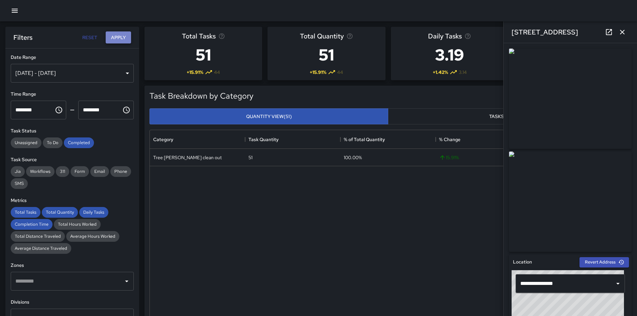
click at [126, 37] on button "Apply" at bounding box center [118, 37] width 25 height 12
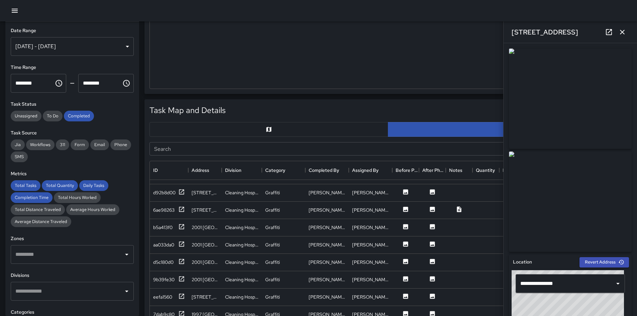
scroll to position [334, 0]
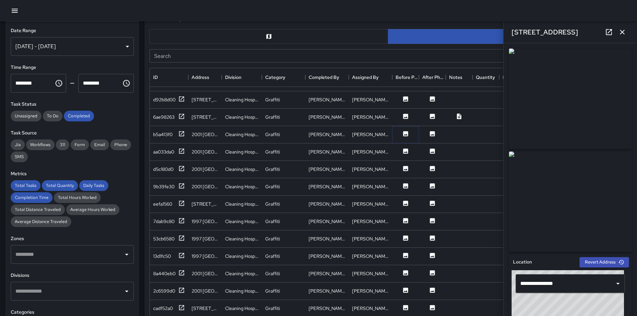
click at [409, 130] on button at bounding box center [405, 134] width 20 height 8
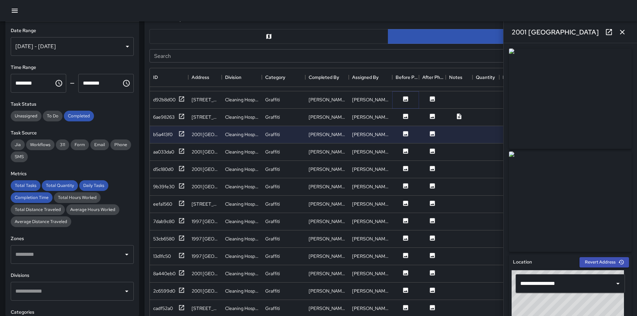
click at [403, 96] on icon at bounding box center [405, 98] width 5 height 5
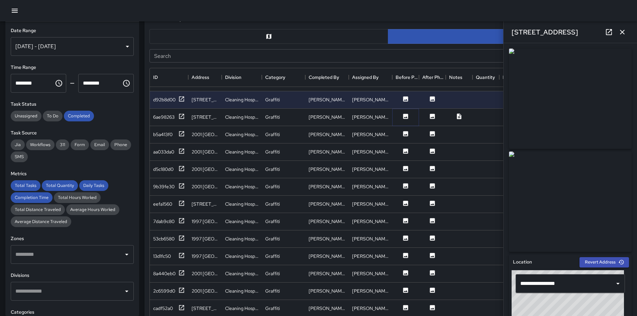
click at [405, 114] on icon at bounding box center [405, 116] width 5 height 5
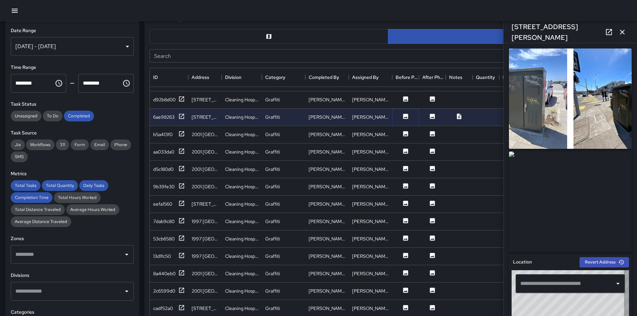
type input "**********"
click at [407, 150] on button at bounding box center [405, 152] width 20 height 8
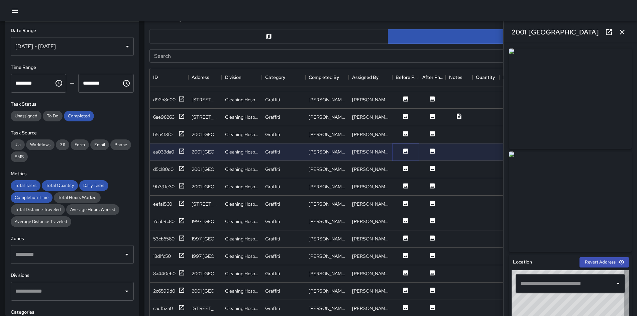
type input "**********"
click at [405, 166] on icon at bounding box center [405, 168] width 5 height 5
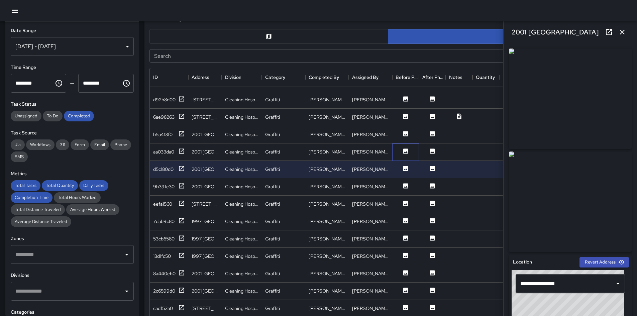
click at [405, 143] on div at bounding box center [405, 151] width 27 height 17
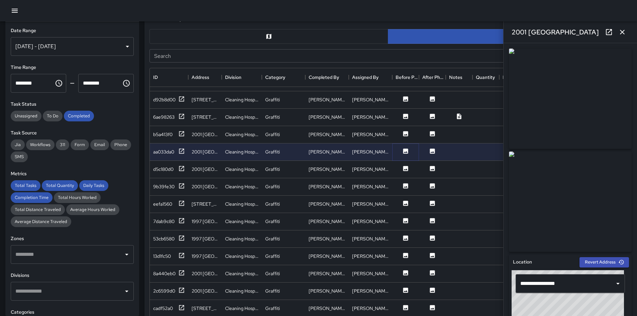
click at [405, 149] on icon at bounding box center [405, 151] width 7 height 7
click at [406, 222] on icon at bounding box center [405, 237] width 5 height 5
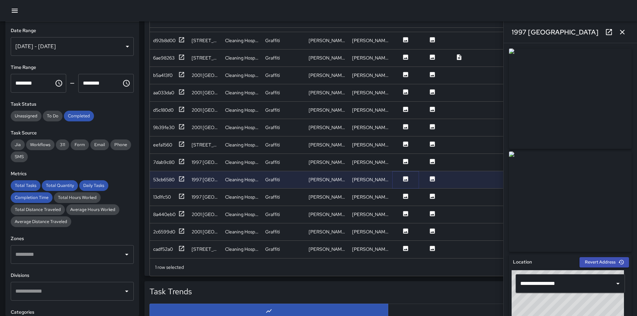
scroll to position [401, 0]
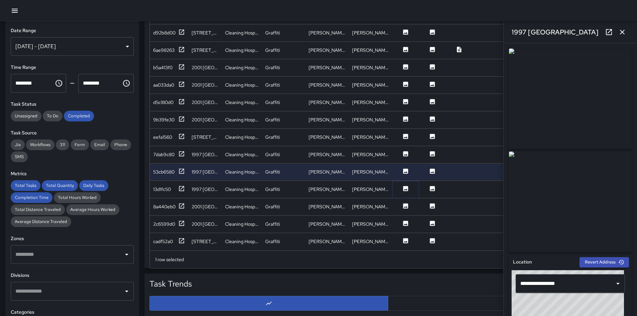
click at [409, 185] on button at bounding box center [405, 189] width 20 height 8
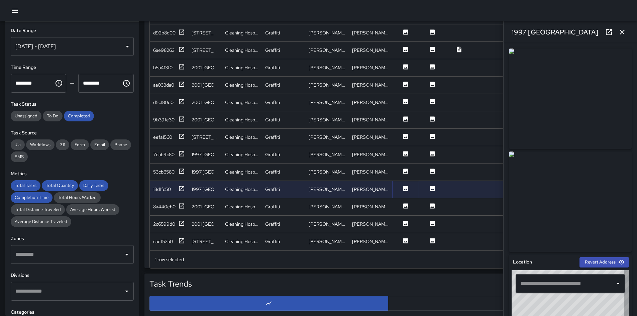
type input "**********"
click at [404, 204] on button at bounding box center [405, 207] width 20 height 8
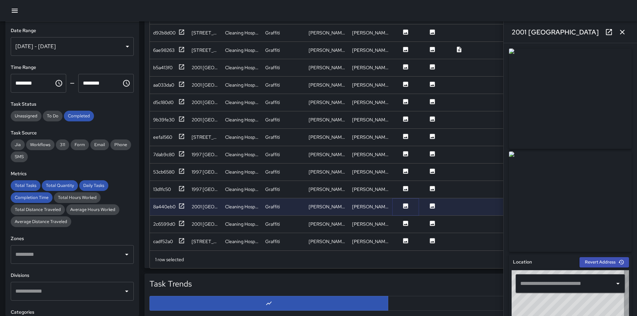
type input "**********"
click at [408, 222] on icon at bounding box center [405, 240] width 5 height 5
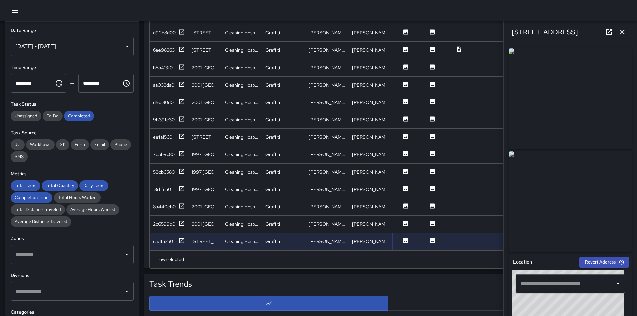
type input "**********"
click at [406, 221] on icon at bounding box center [405, 223] width 5 height 5
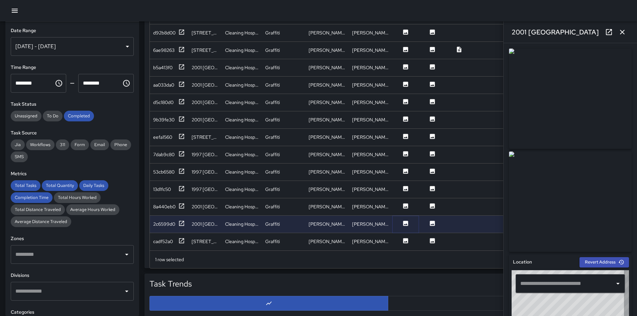
type input "**********"
click at [404, 203] on icon at bounding box center [405, 205] width 5 height 5
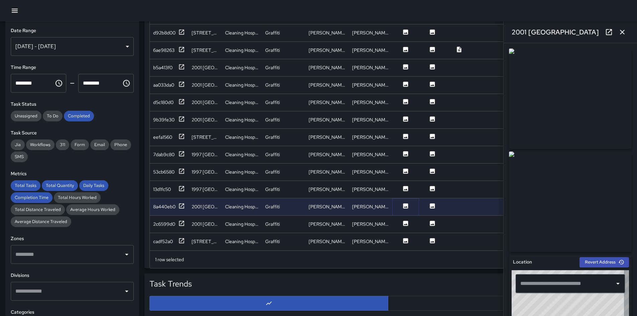
type input "**********"
